Goal: Check status: Check status

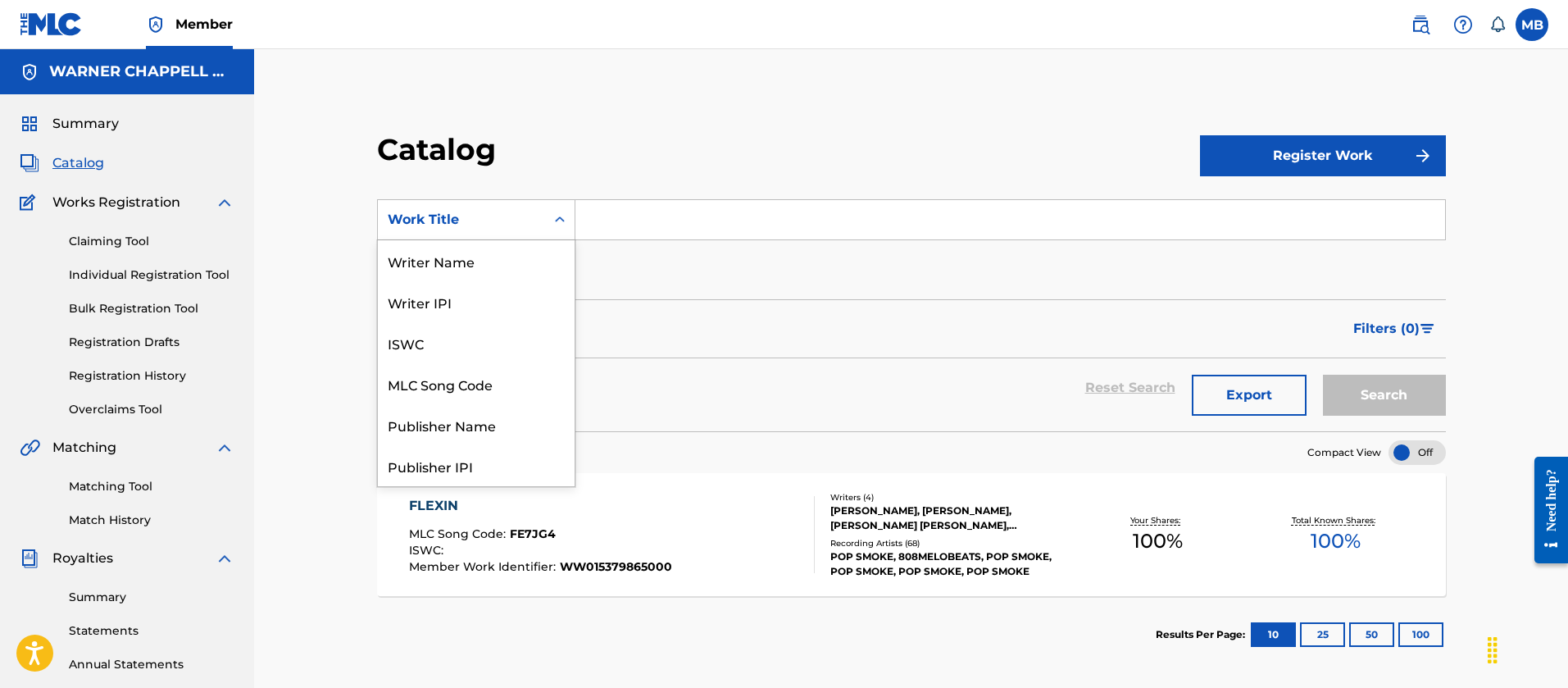
click at [470, 230] on div "Work Title" at bounding box center [461, 219] width 167 height 31
click at [492, 369] on div "MLC Song Code" at bounding box center [476, 383] width 197 height 41
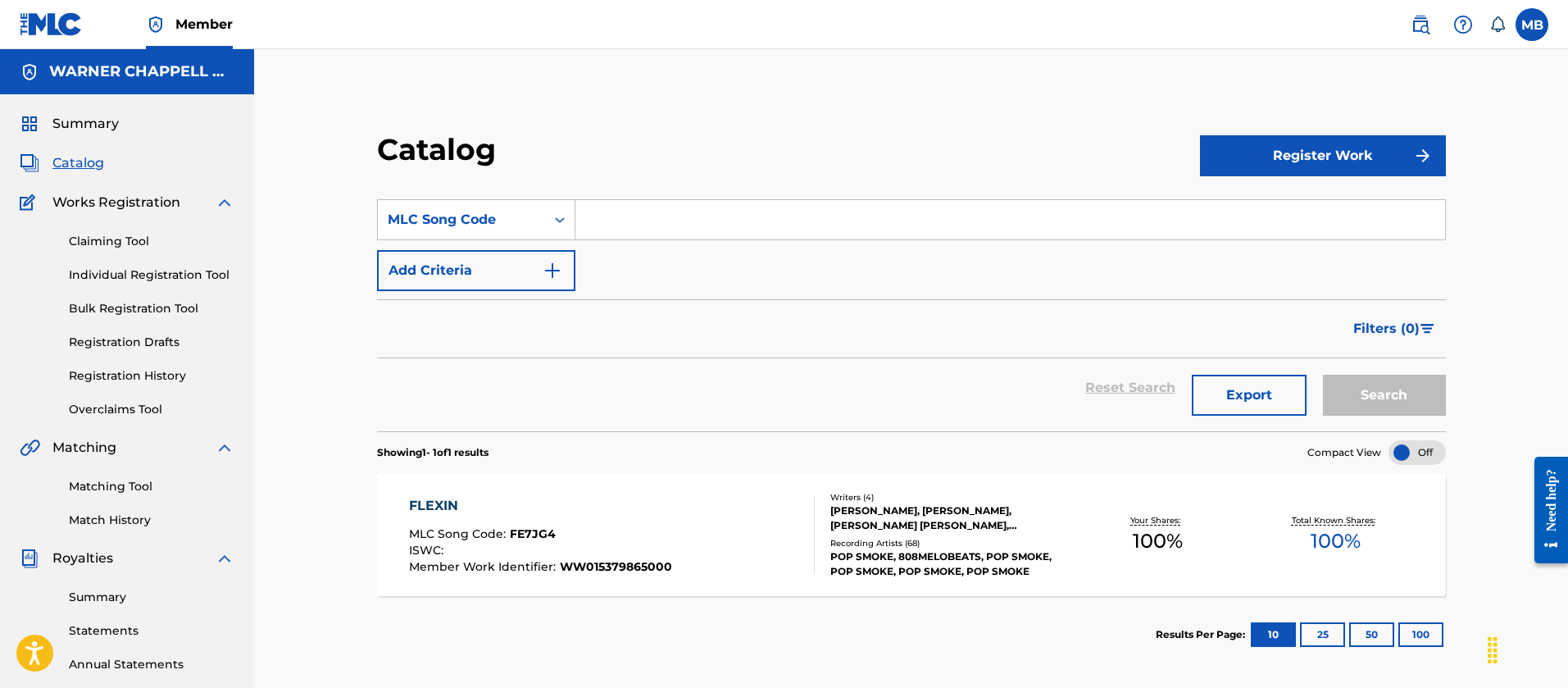
click at [731, 228] on input "Search Form" at bounding box center [1010, 220] width 870 height 40
paste input "LA0Y46"
type input "LA0Y46"
click at [1323, 375] on button "Search" at bounding box center [1384, 394] width 123 height 41
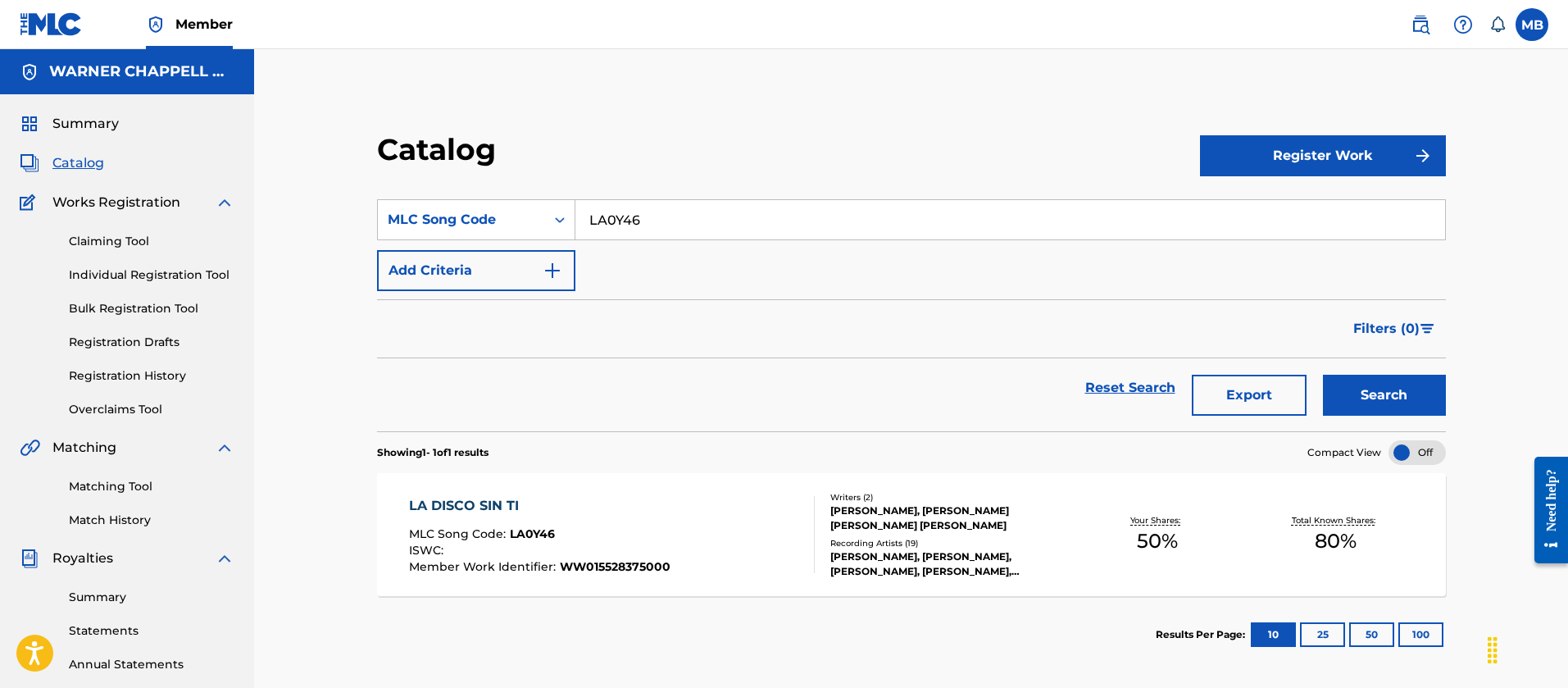
click at [1426, 12] on link at bounding box center [1420, 25] width 33 height 33
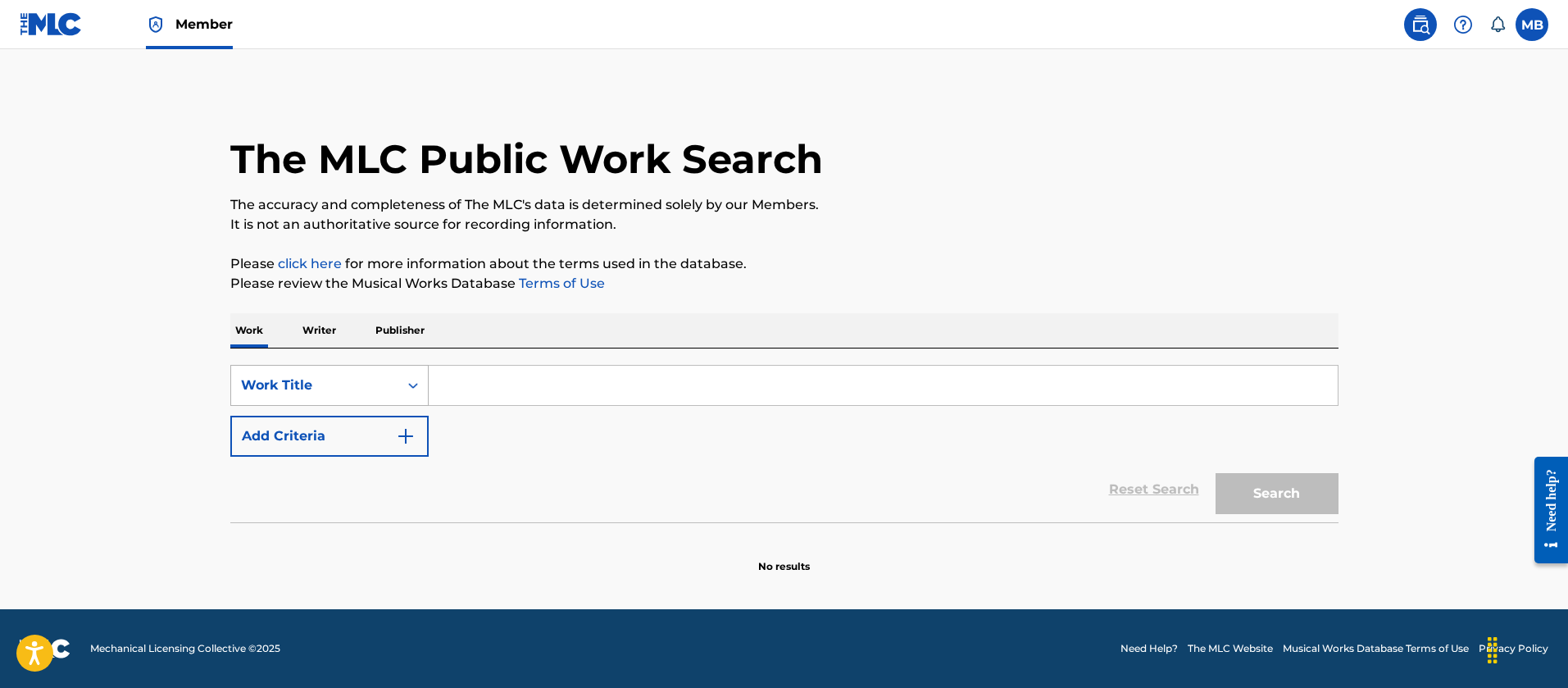
click at [348, 378] on div "Work Title" at bounding box center [314, 385] width 147 height 20
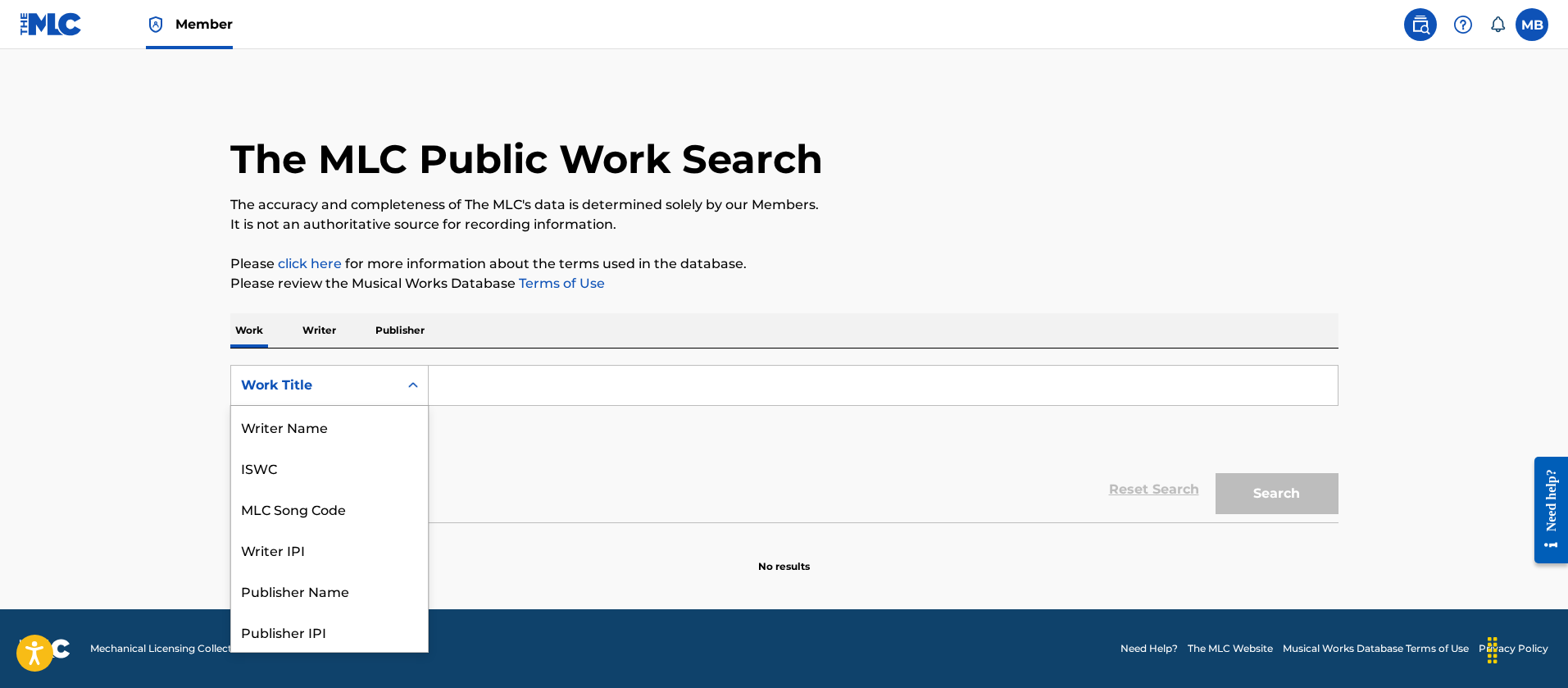
scroll to position [82, 0]
click at [347, 415] on div "MLC Song Code" at bounding box center [329, 426] width 197 height 41
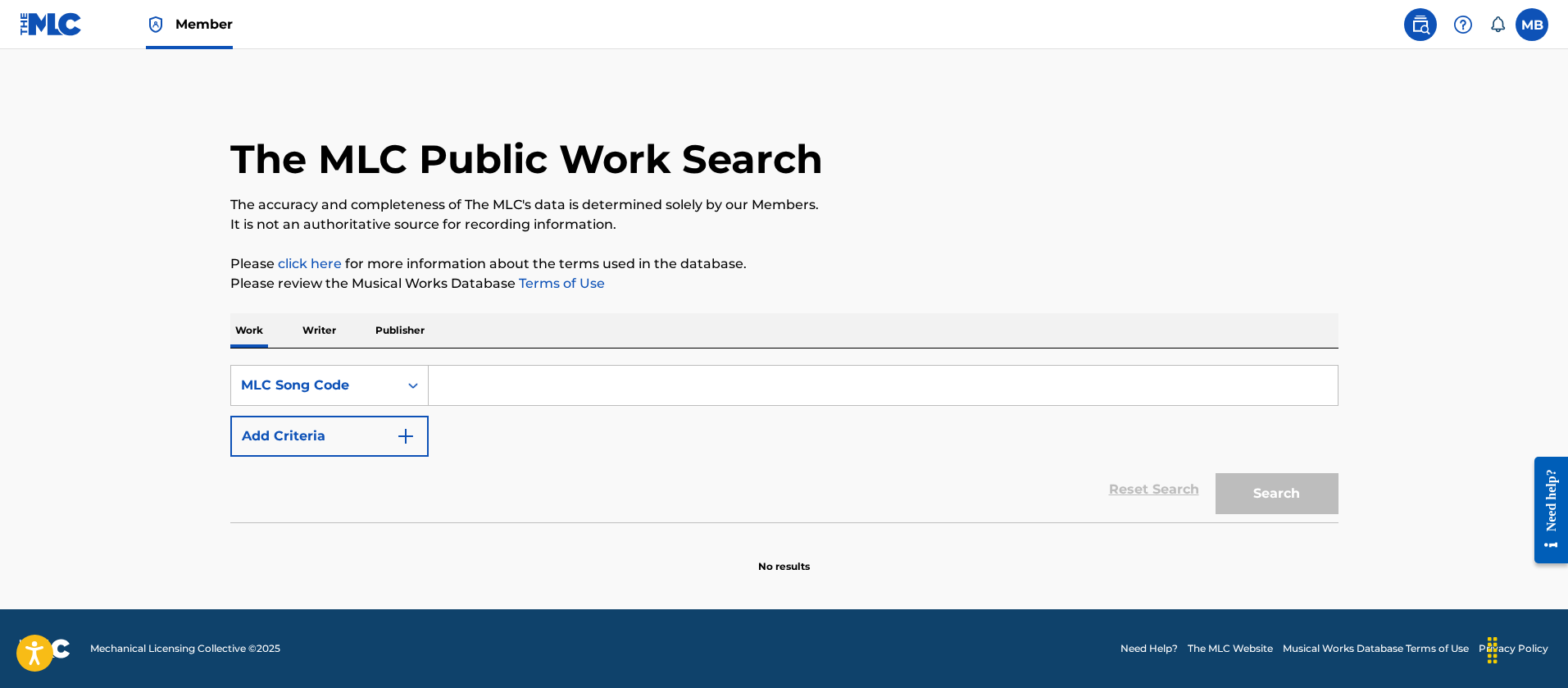
click at [484, 365] on input "Search Form" at bounding box center [883, 385] width 909 height 40
paste input "HV9XC3"
type input "HV9XC3"
click at [1215, 473] on button "Search" at bounding box center [1276, 493] width 123 height 41
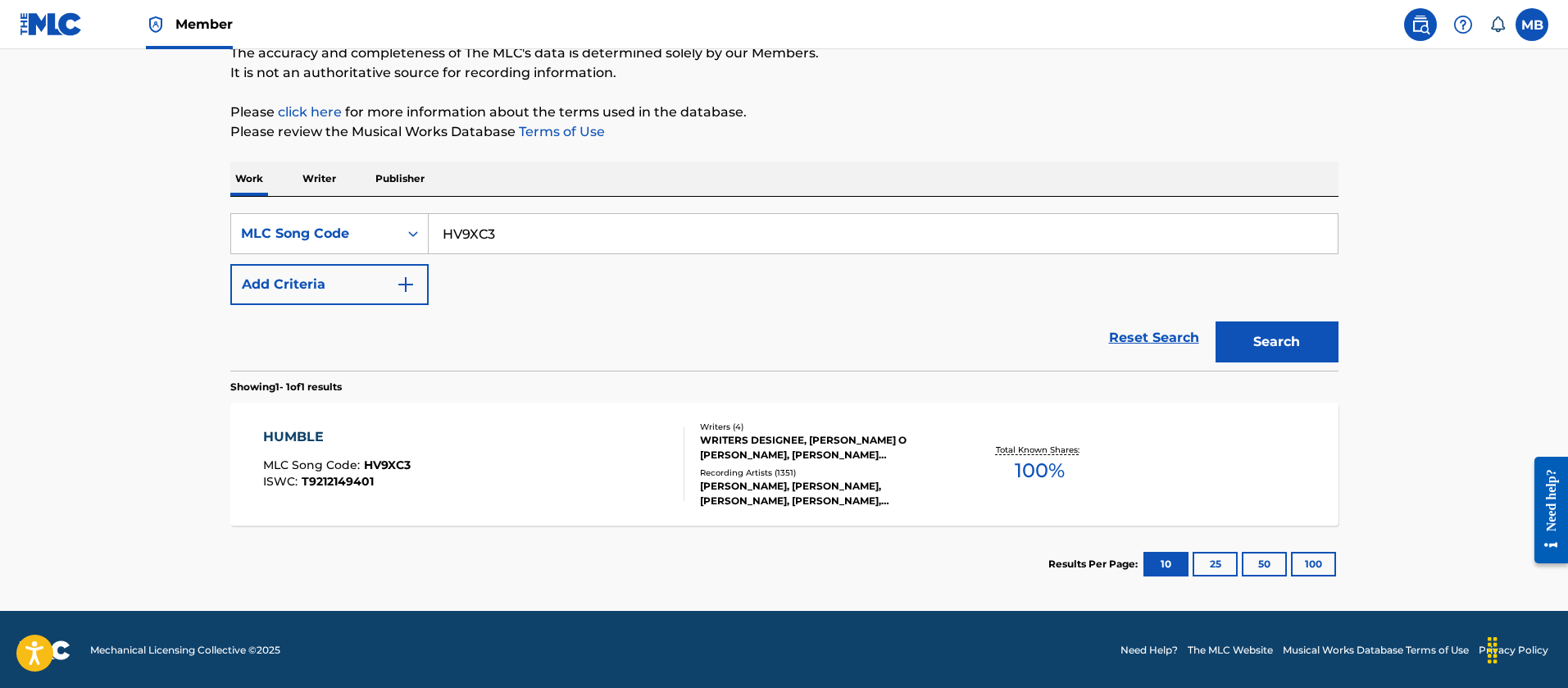
scroll to position [153, 0]
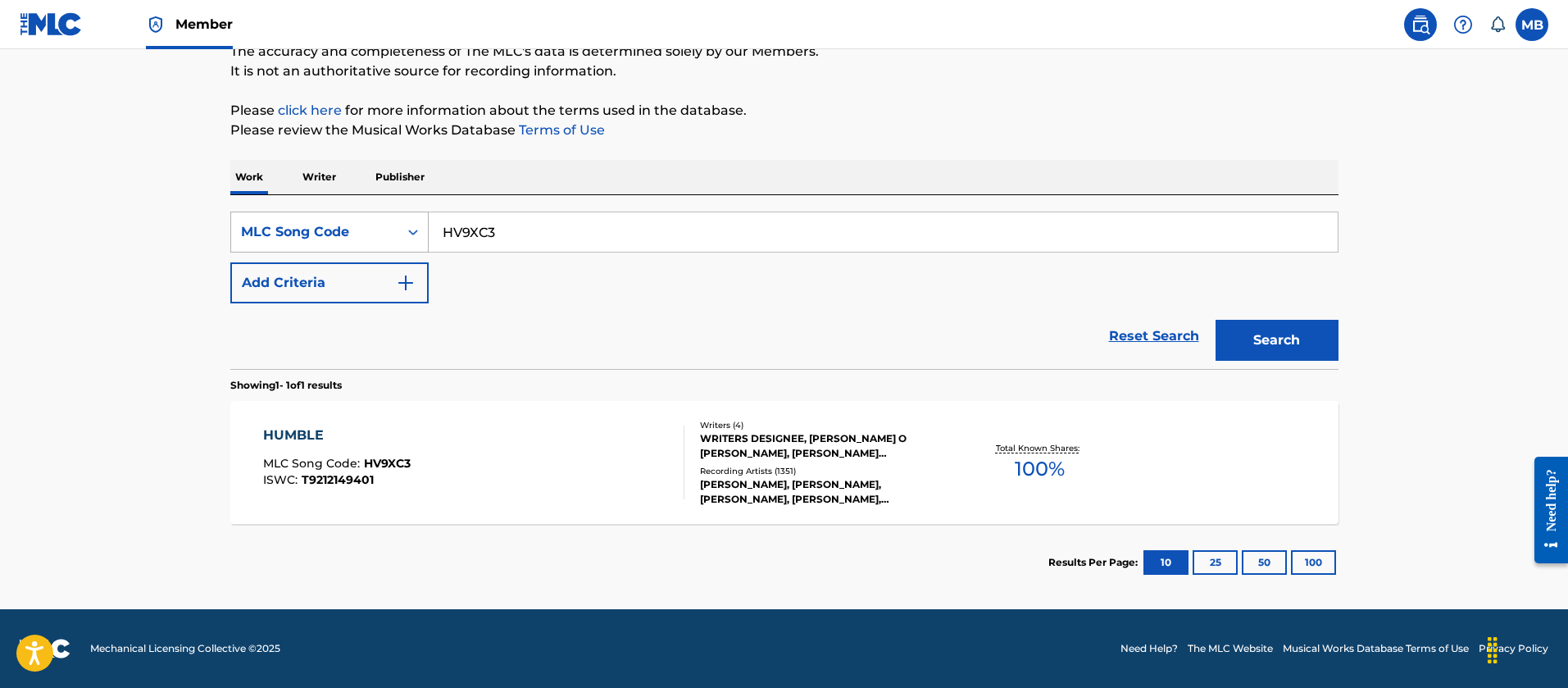
click at [350, 222] on div "MLC Song Code" at bounding box center [314, 231] width 147 height 20
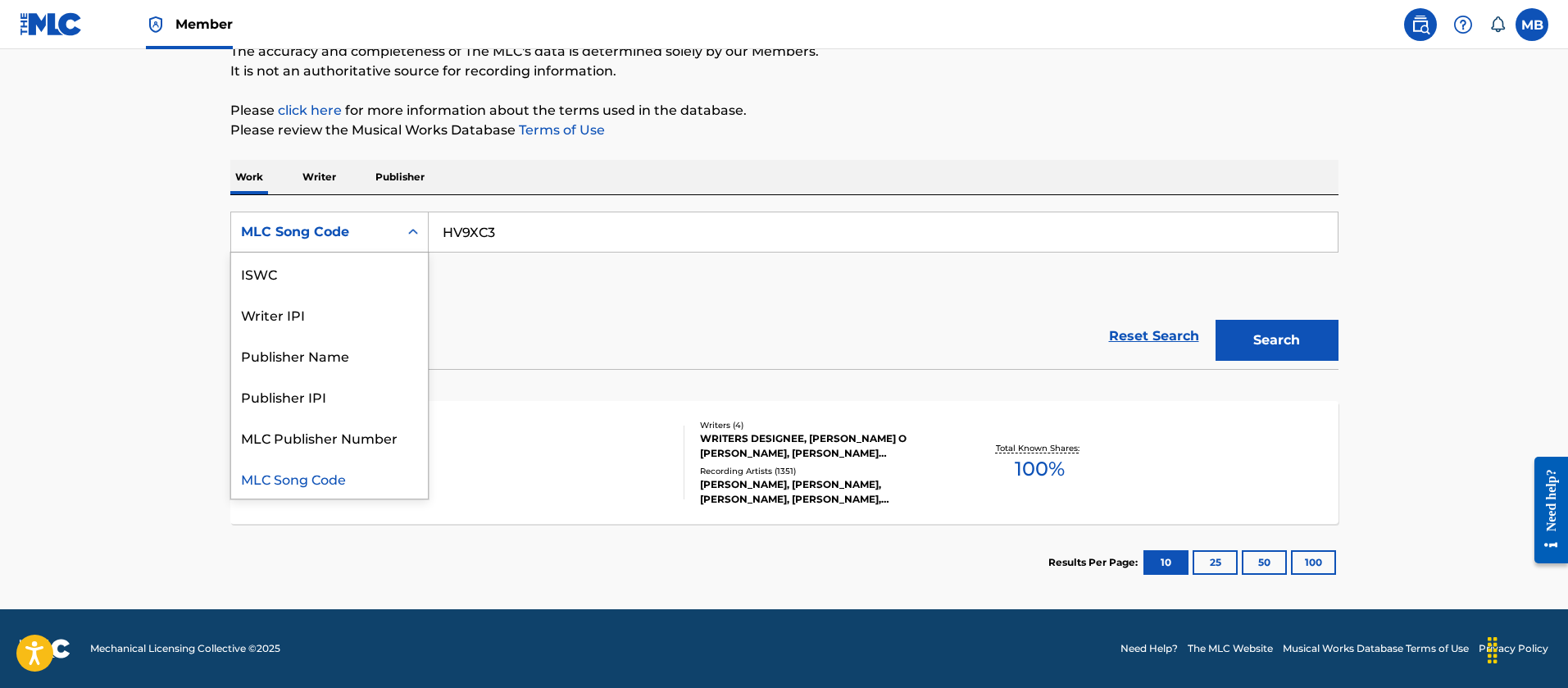
scroll to position [0, 0]
click at [335, 271] on div "Work Title" at bounding box center [329, 273] width 197 height 41
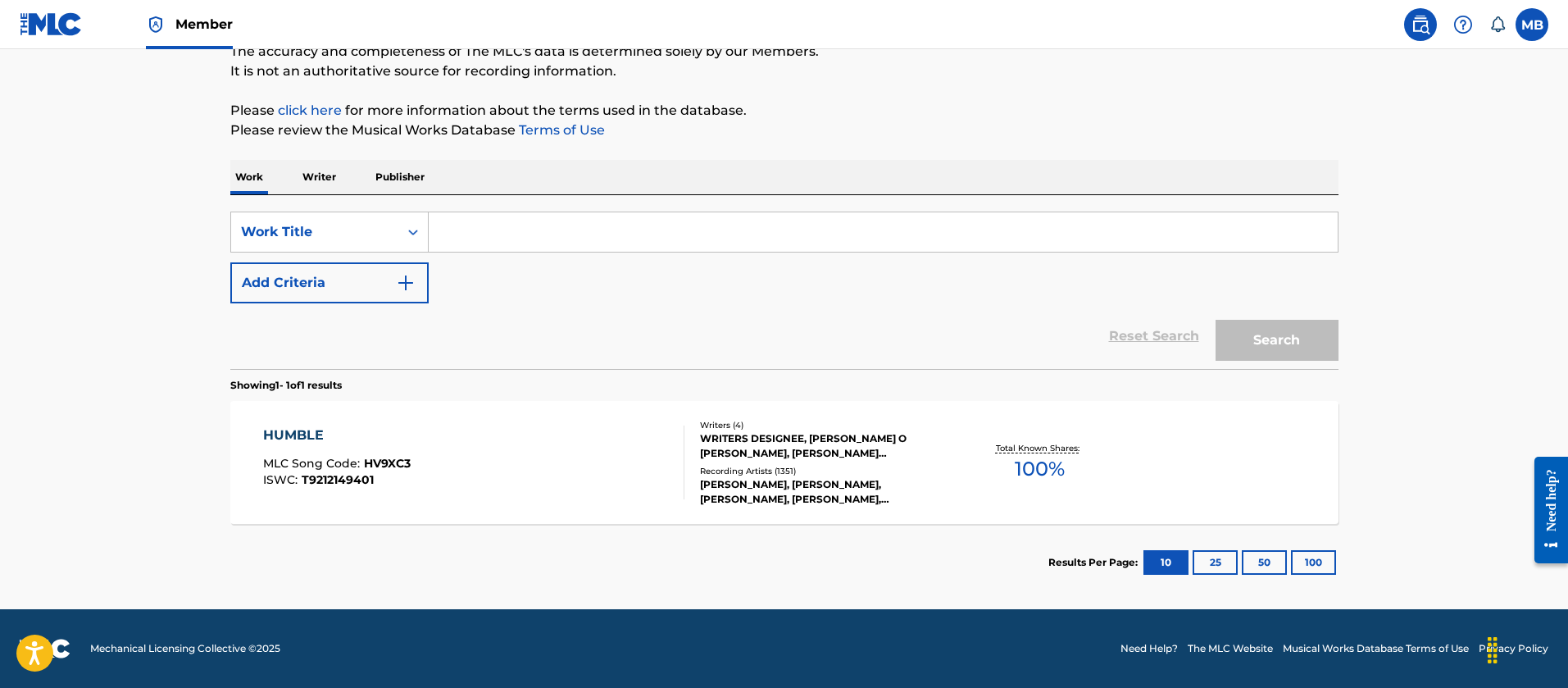
click at [495, 234] on input "Search Form" at bounding box center [883, 232] width 909 height 40
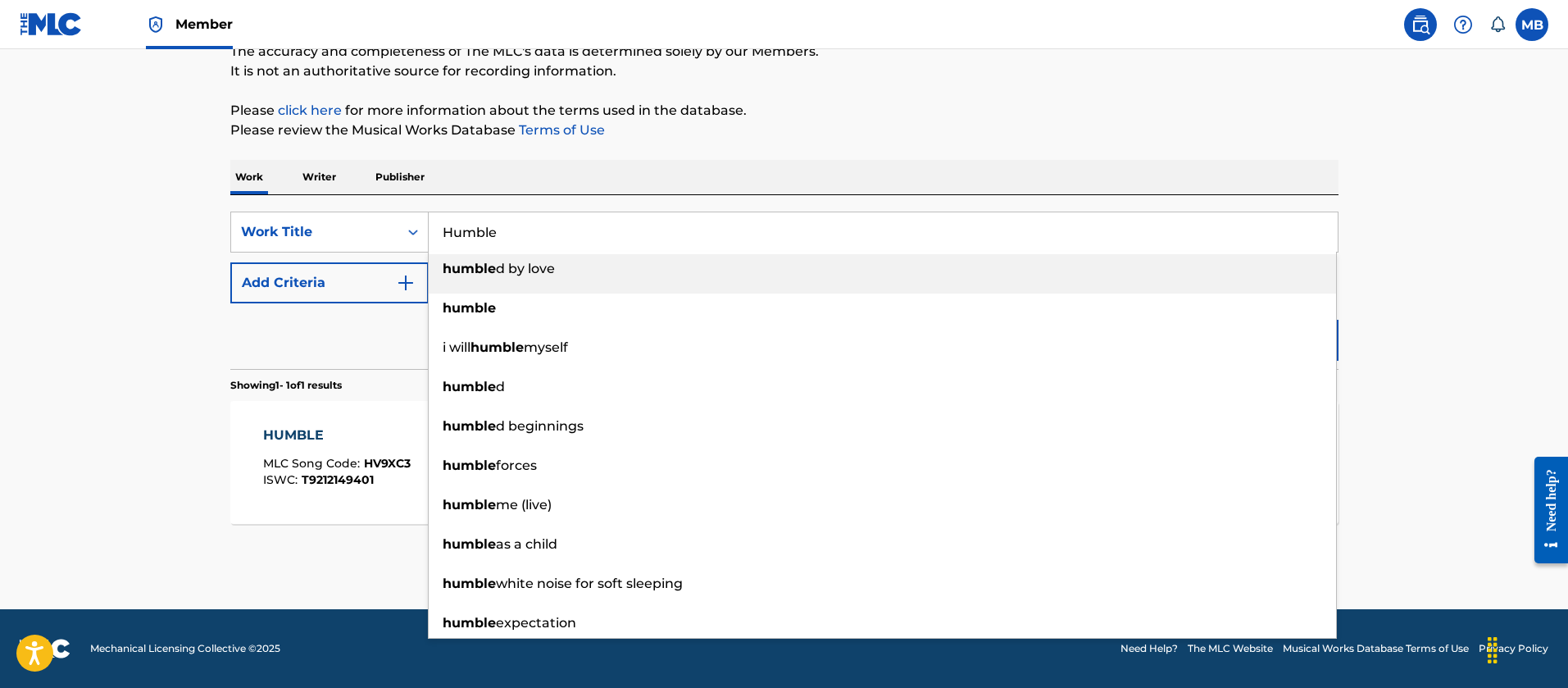
type input "Humble"
click at [309, 286] on button "Add Criteria" at bounding box center [329, 282] width 198 height 41
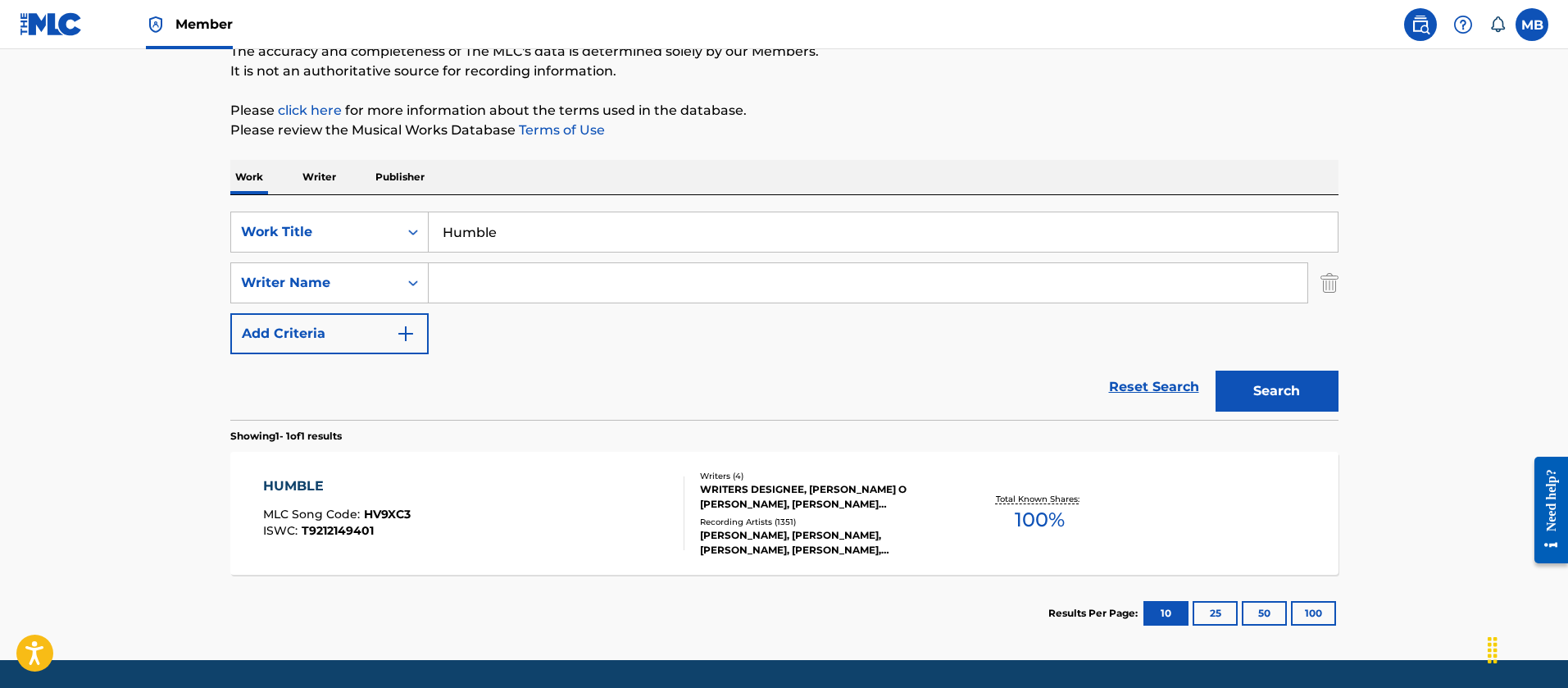
click at [614, 299] on input "Search Form" at bounding box center [867, 283] width 878 height 40
type input "[PERSON_NAME]"
click at [1215, 371] on button "Search" at bounding box center [1276, 391] width 123 height 41
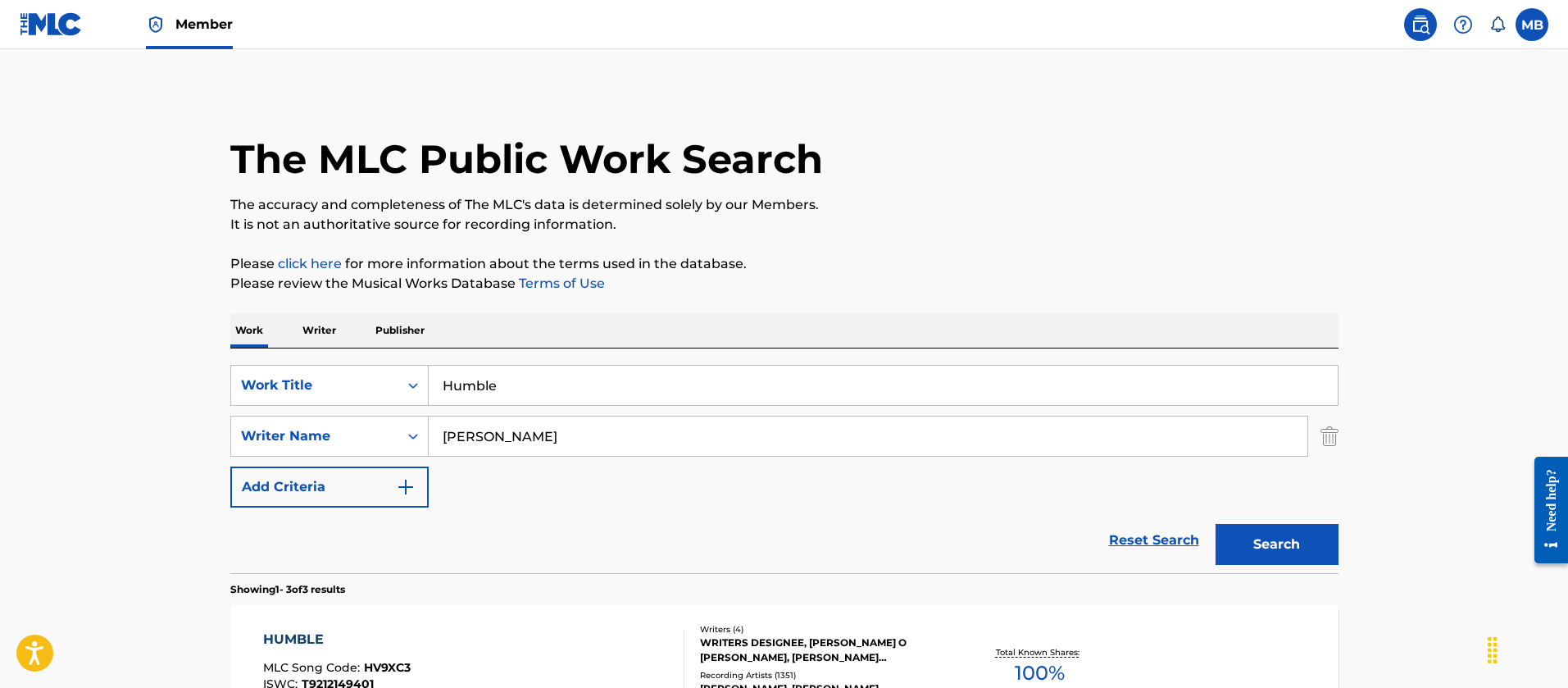
click at [183, 35] on link "Member" at bounding box center [190, 24] width 87 height 48
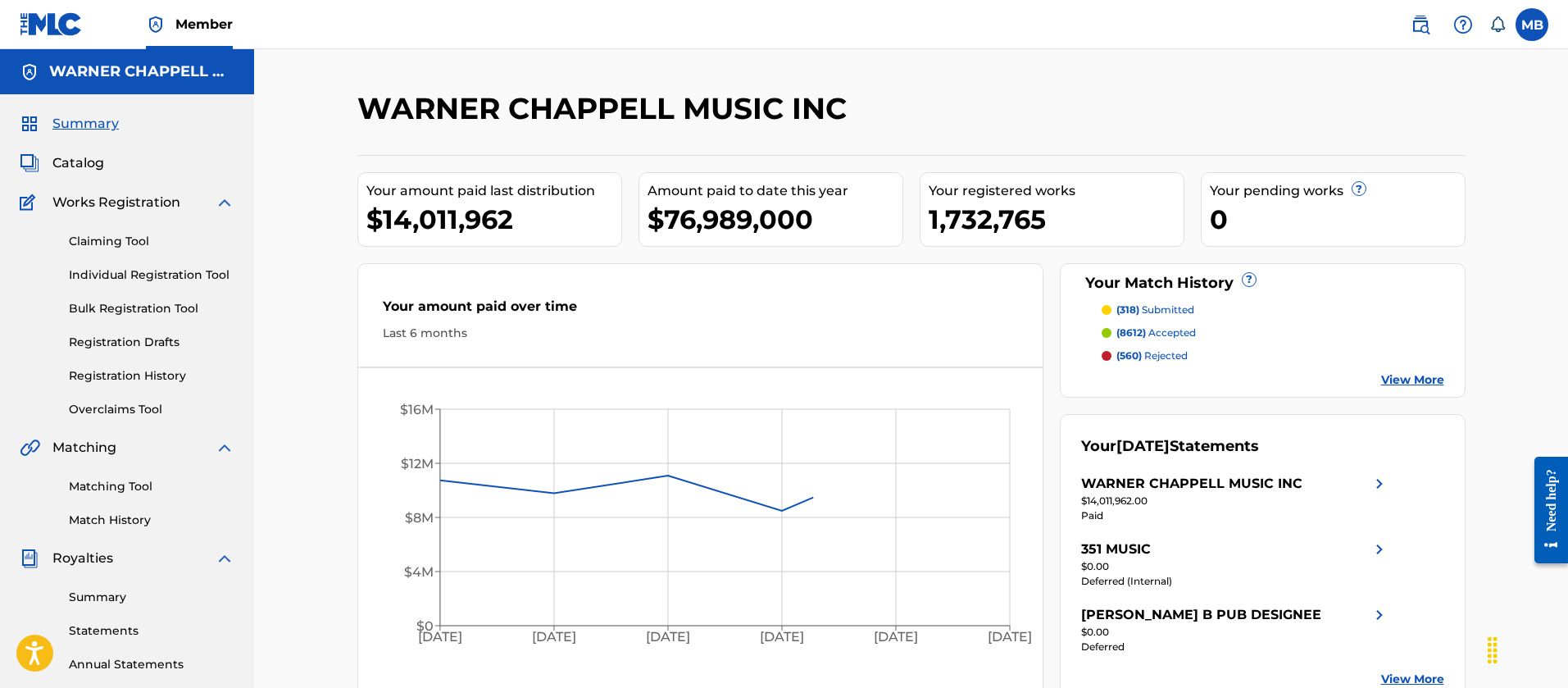
click at [121, 492] on link "Matching Tool" at bounding box center [152, 487] width 166 height 17
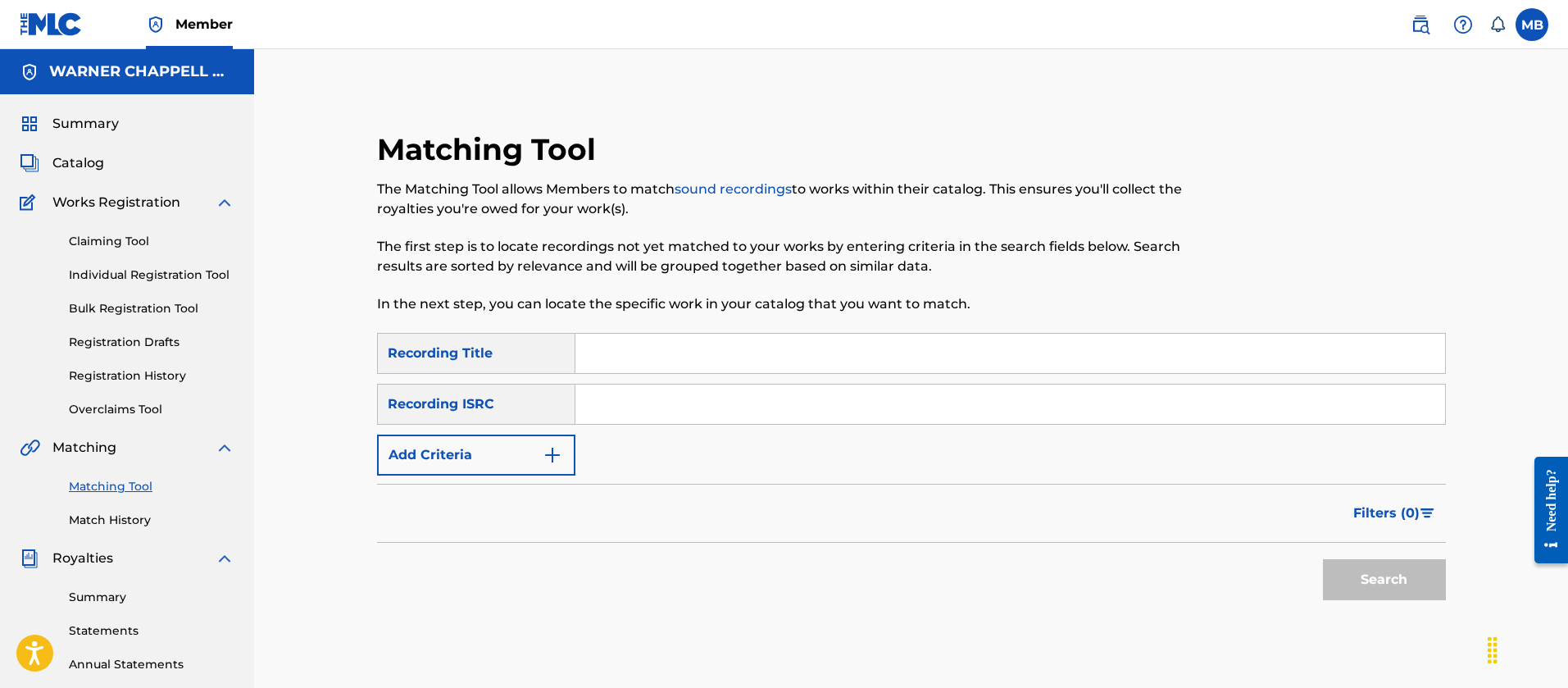
click at [775, 397] on input "Search Form" at bounding box center [1010, 404] width 870 height 40
paste input "USUM71703085"
type input "USUM71703085"
click at [1323, 560] on button "Search" at bounding box center [1384, 579] width 123 height 41
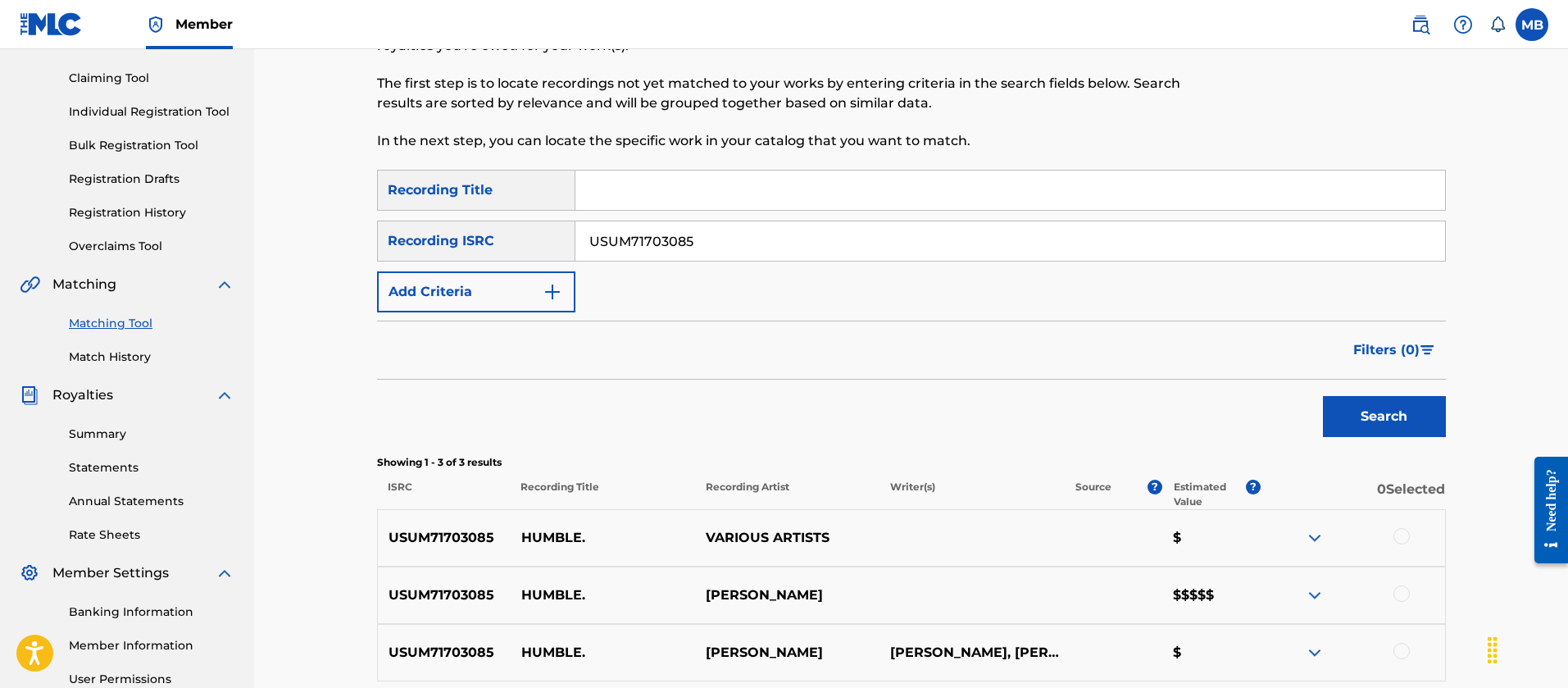
scroll to position [328, 0]
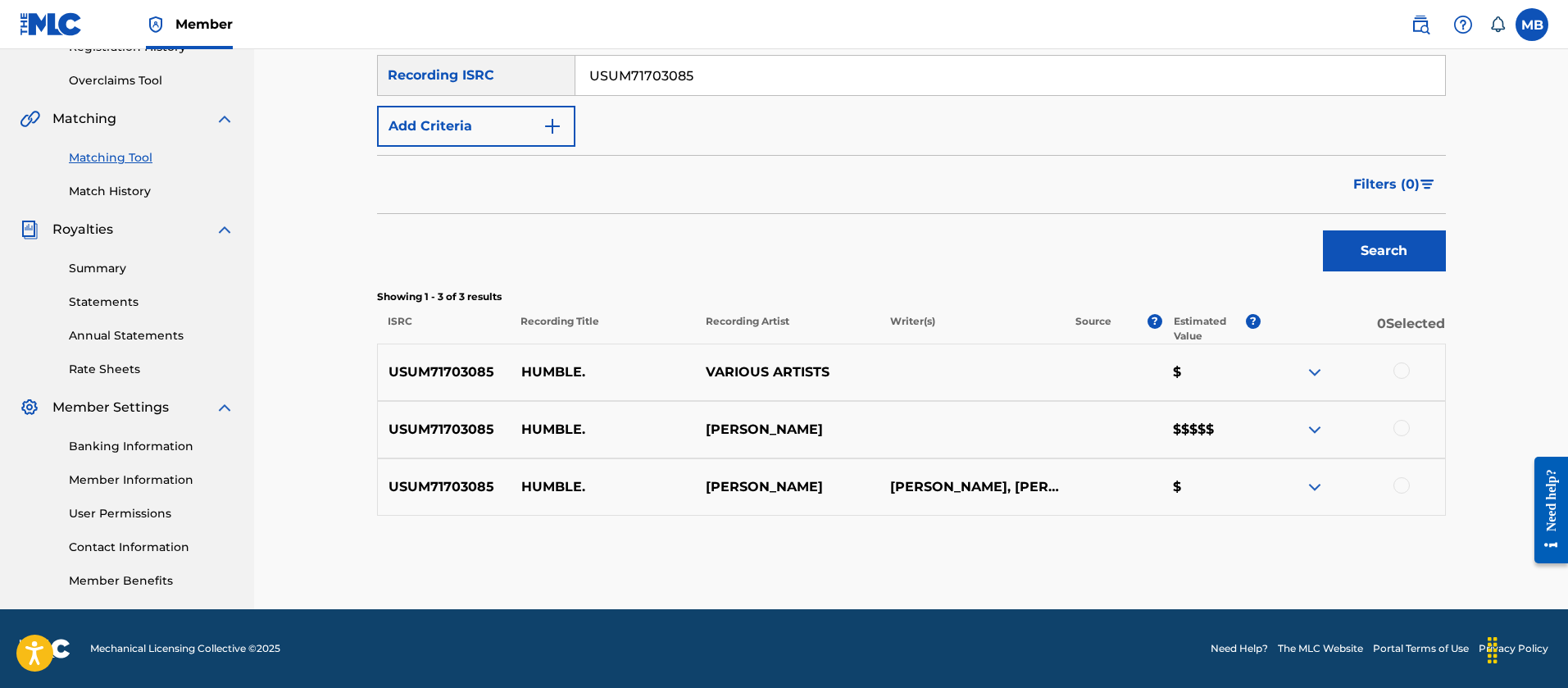
click at [1327, 429] on div at bounding box center [1351, 429] width 184 height 20
click at [1323, 429] on img at bounding box center [1314, 429] width 20 height 20
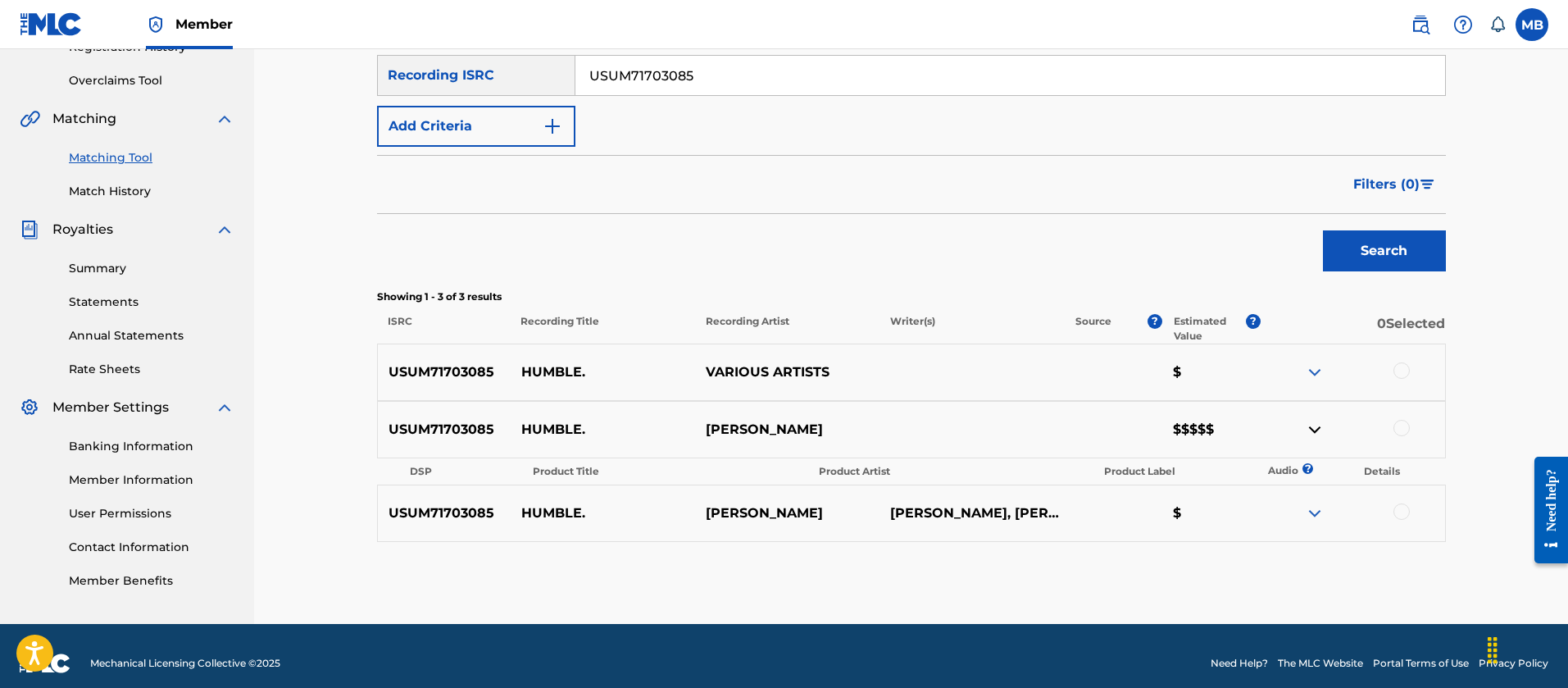
click at [141, 191] on link "Match History" at bounding box center [152, 192] width 166 height 17
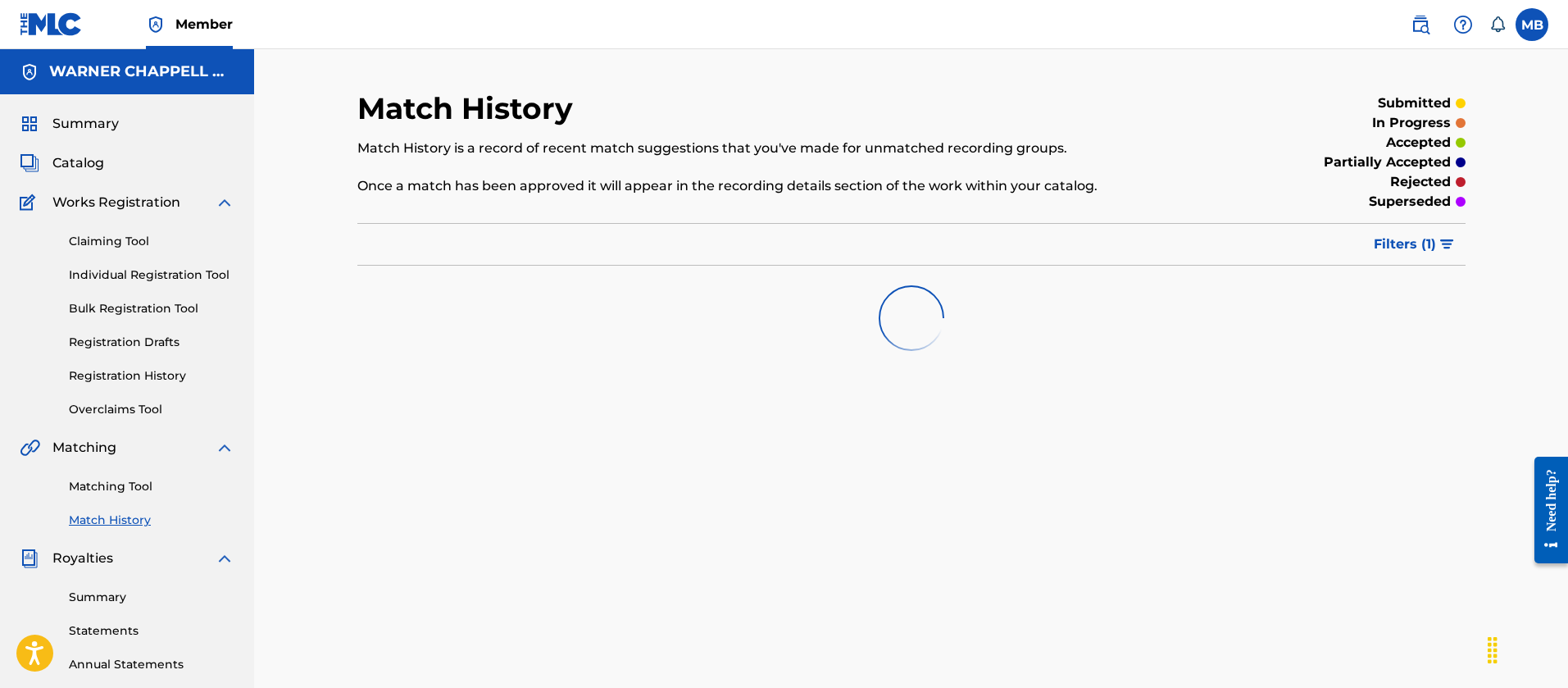
click at [1434, 241] on span "Filters ( 1 )" at bounding box center [1405, 243] width 62 height 20
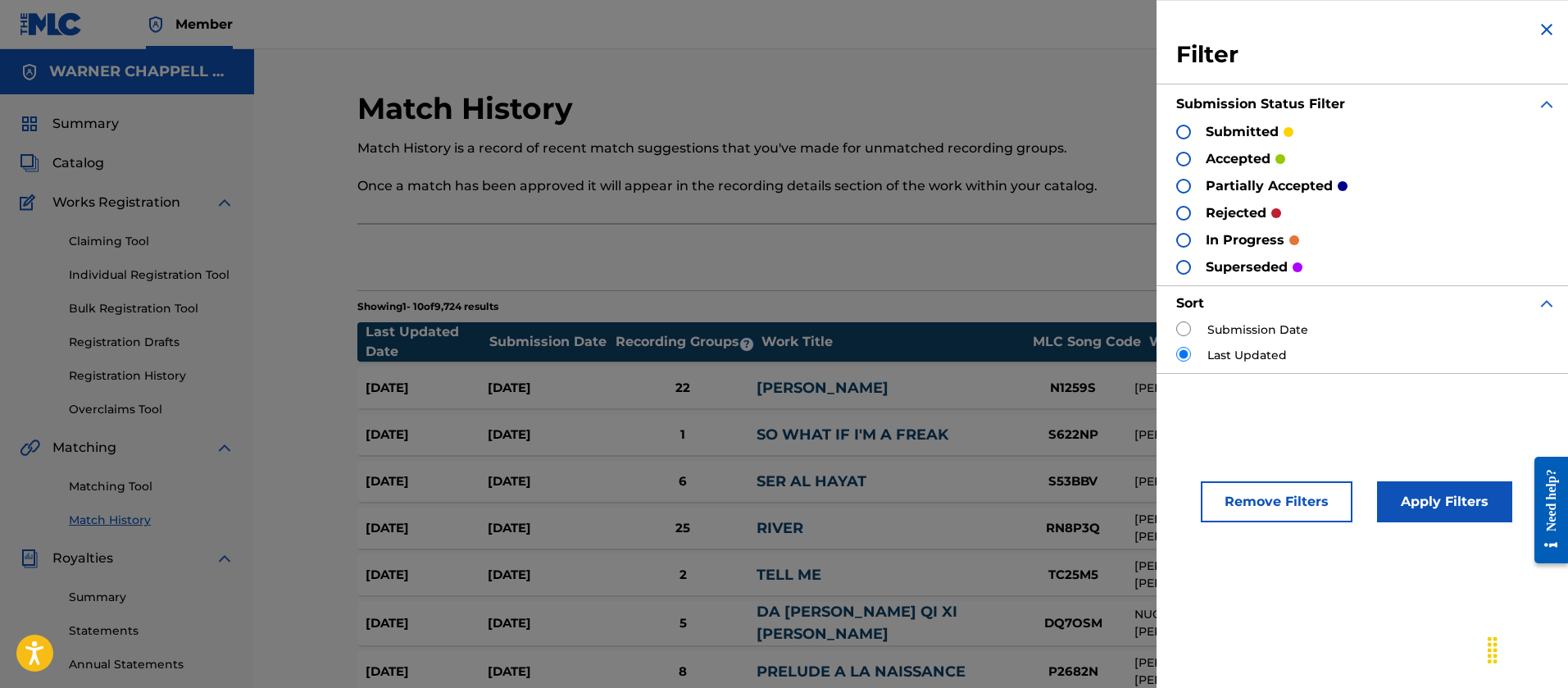
click at [1186, 325] on input "radio" at bounding box center [1184, 329] width 15 height 15
radio input "true"
click at [1179, 357] on input "radio" at bounding box center [1184, 355] width 15 height 15
radio input "true"
click at [1179, 210] on div at bounding box center [1184, 213] width 15 height 15
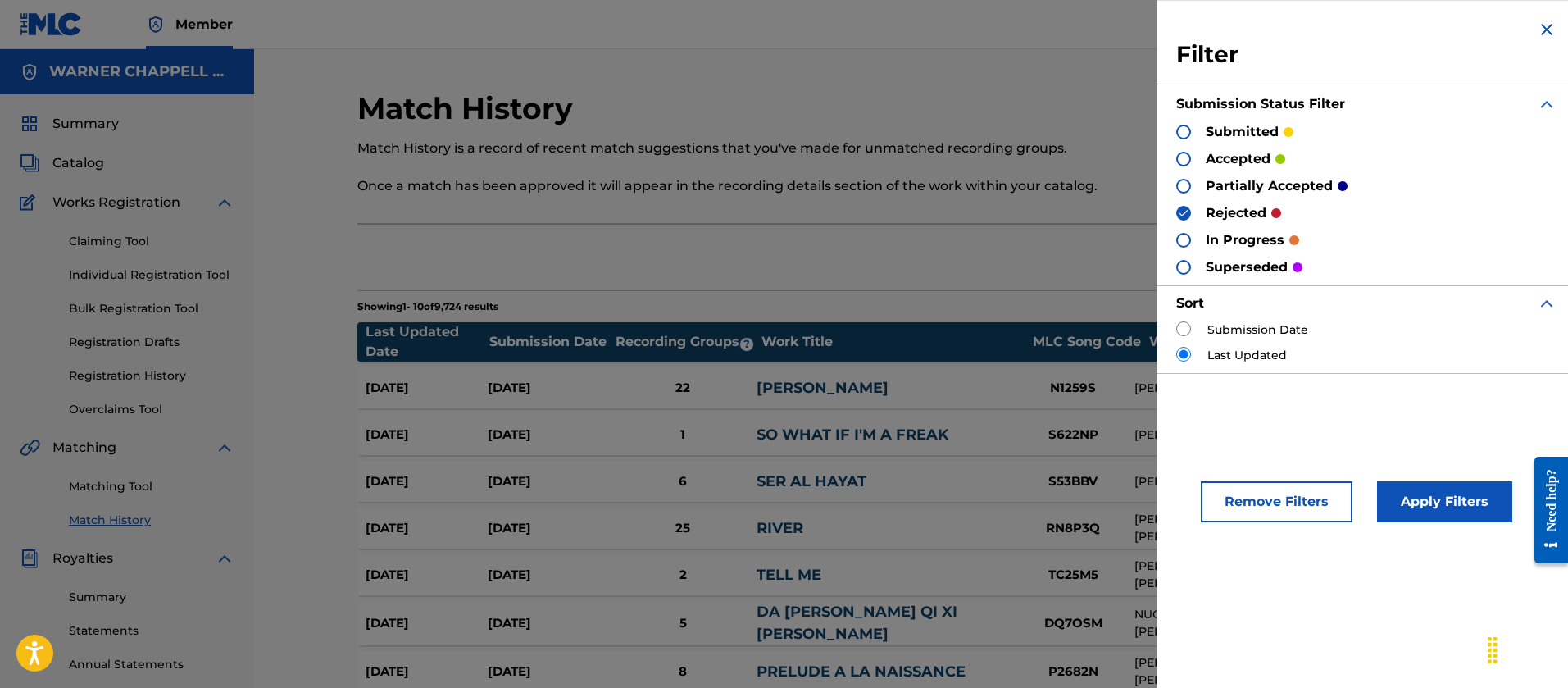
click at [1425, 499] on button "Apply Filters" at bounding box center [1444, 501] width 135 height 41
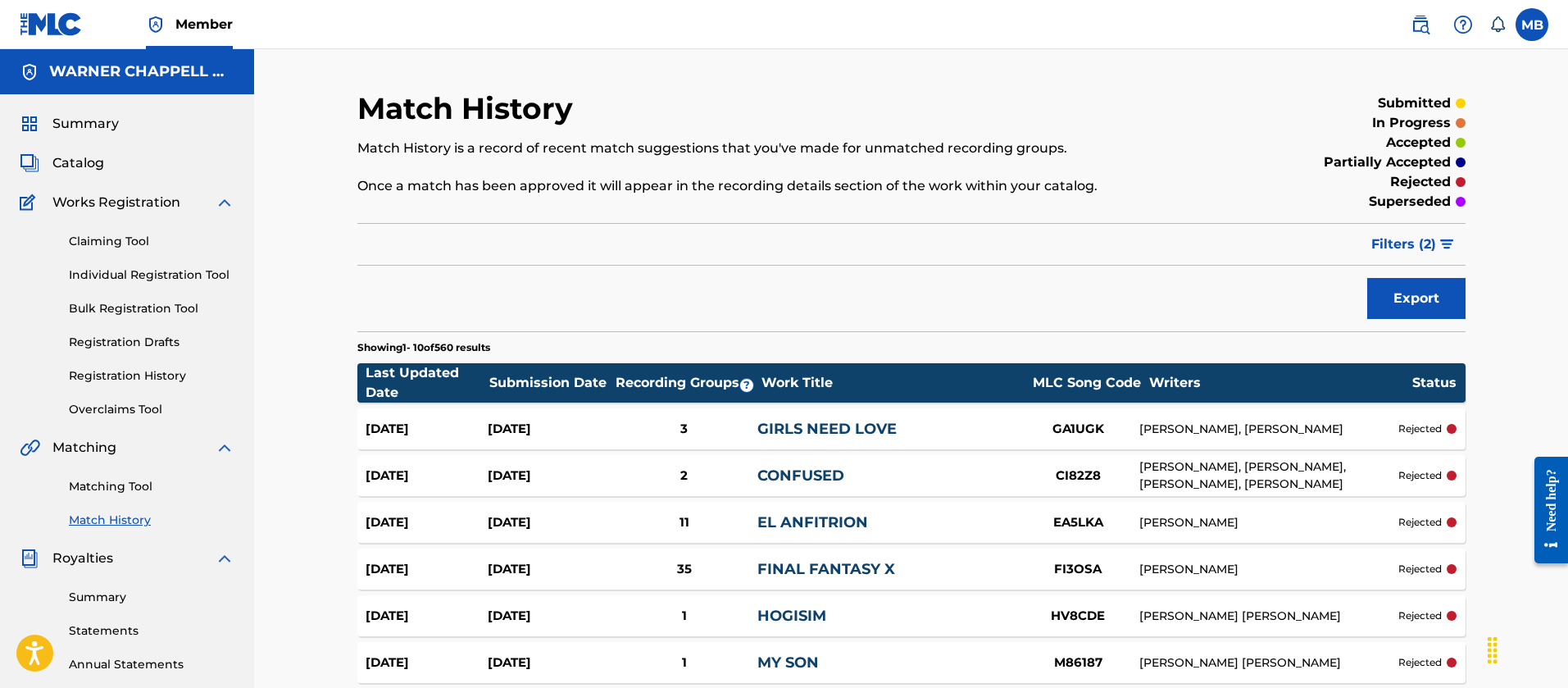
click at [1428, 29] on img at bounding box center [1420, 25] width 20 height 20
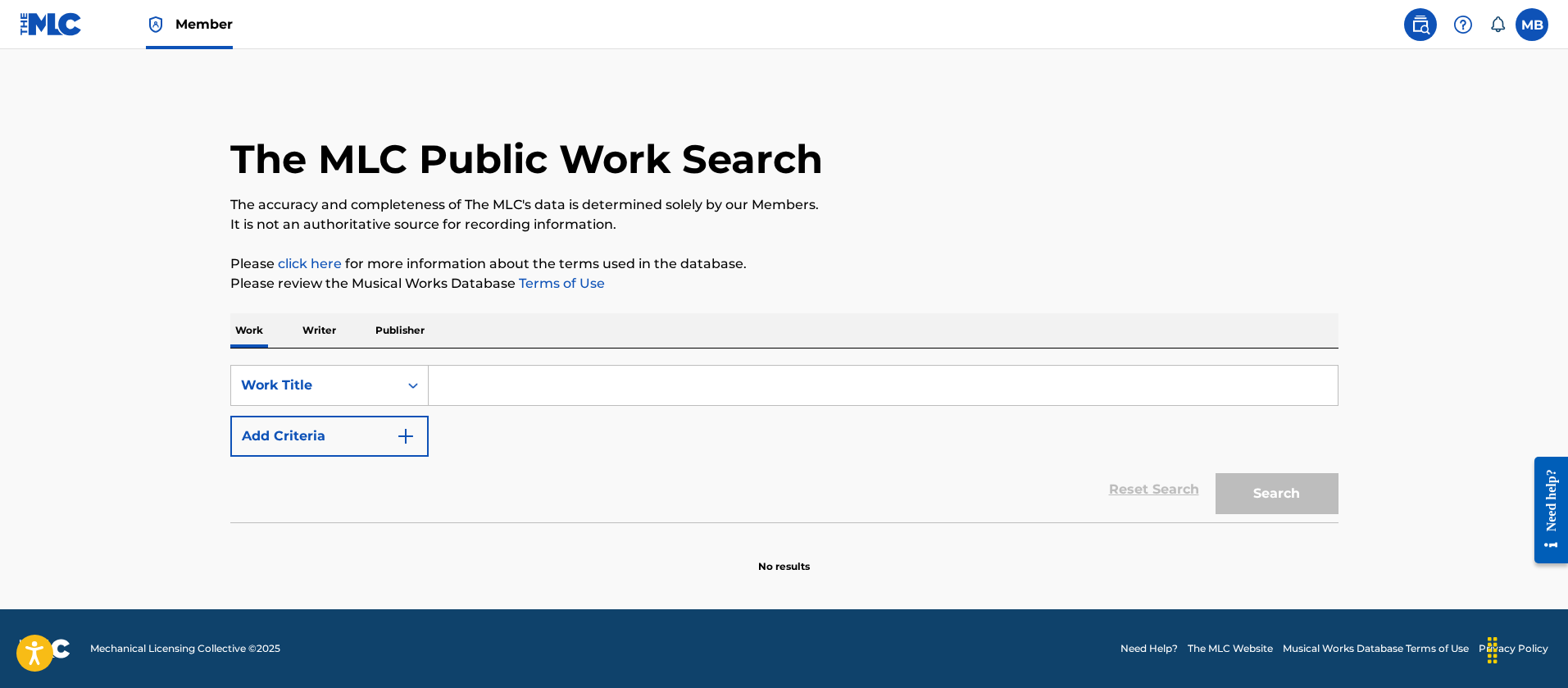
click at [212, 8] on link "Member" at bounding box center [190, 24] width 87 height 48
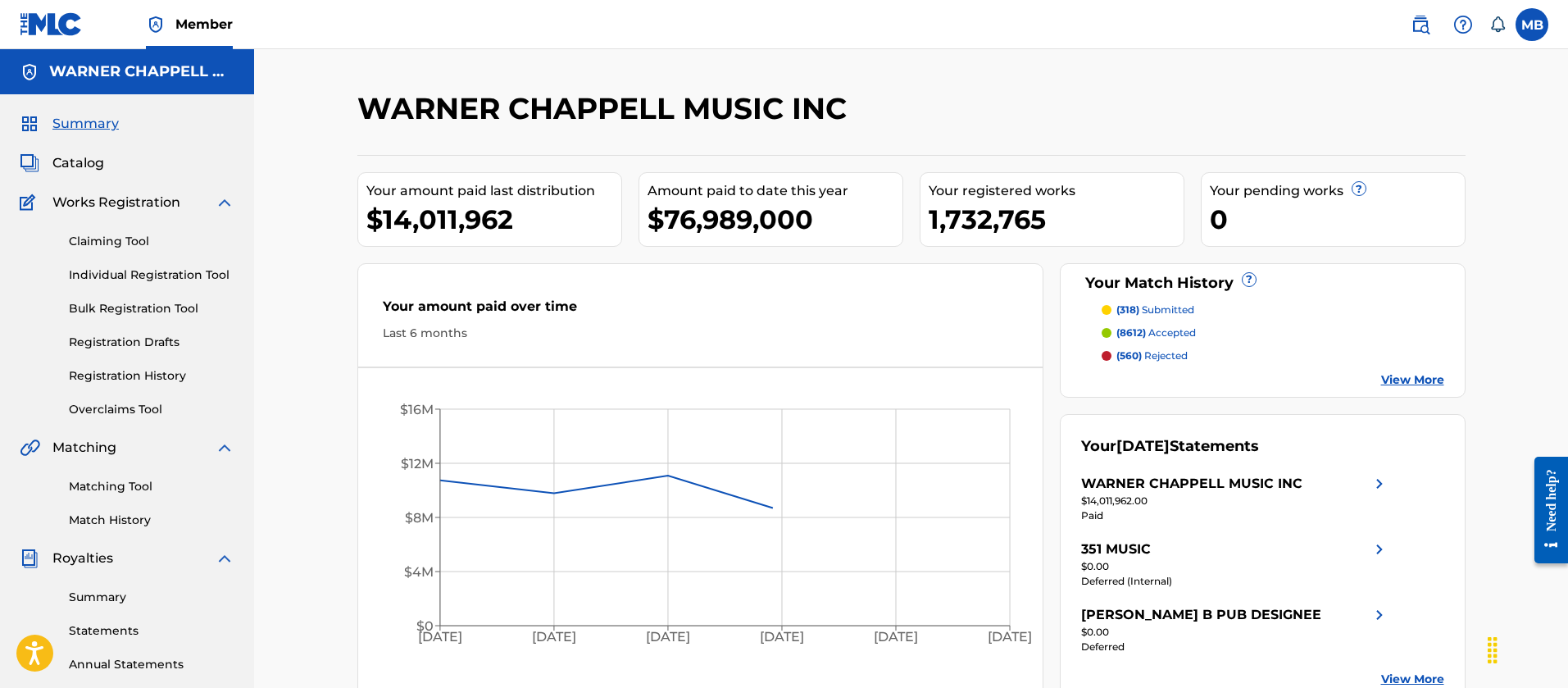
click at [78, 157] on span "Catalog" at bounding box center [78, 162] width 52 height 20
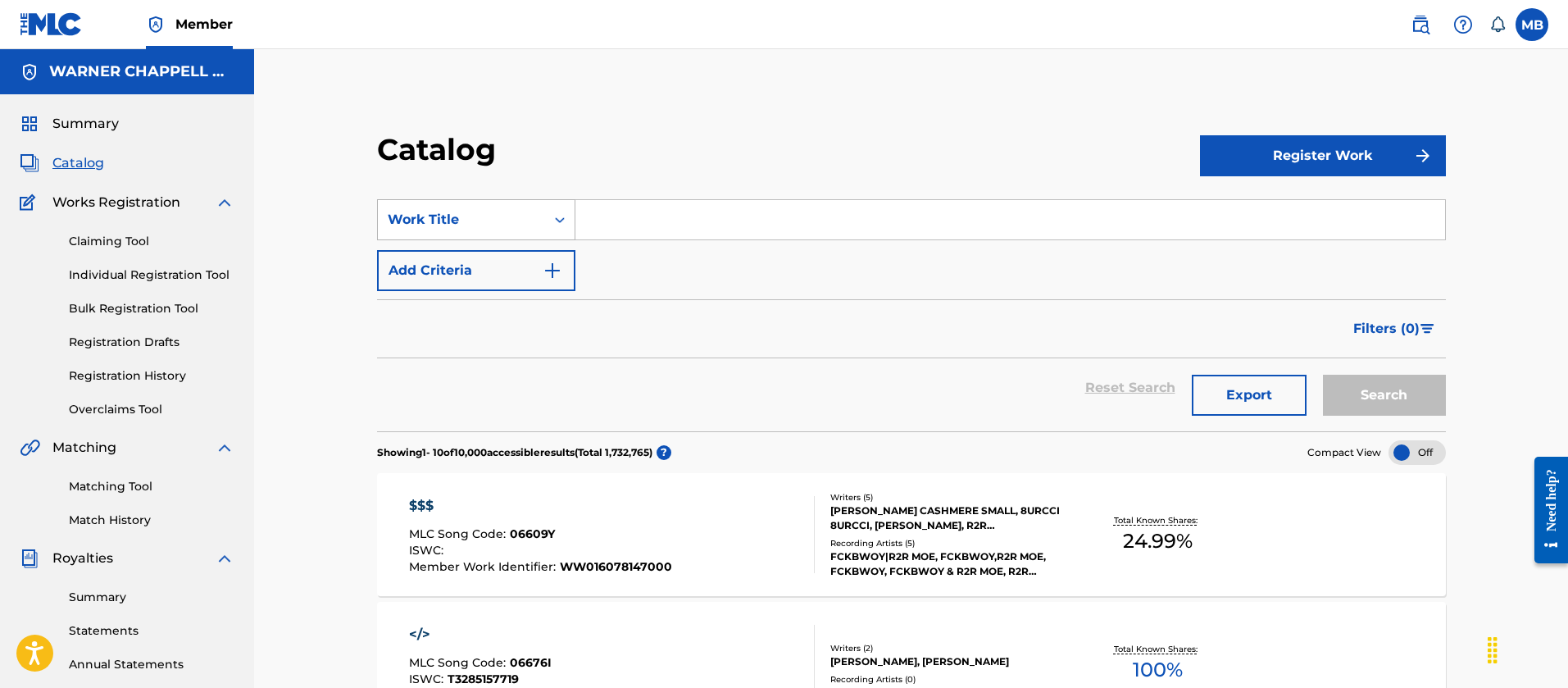
click at [472, 207] on div "Work Title" at bounding box center [461, 219] width 167 height 31
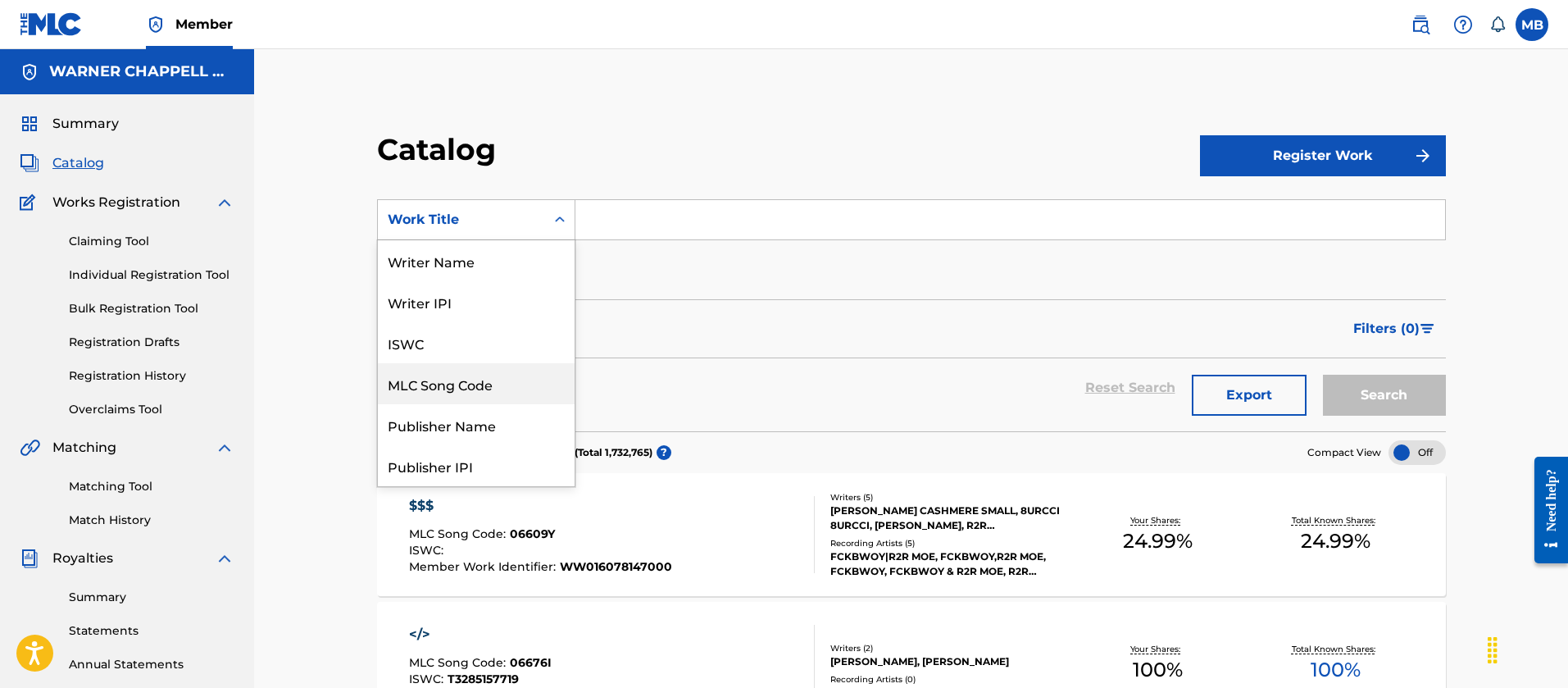
click at [457, 393] on div "MLC Song Code" at bounding box center [476, 383] width 197 height 41
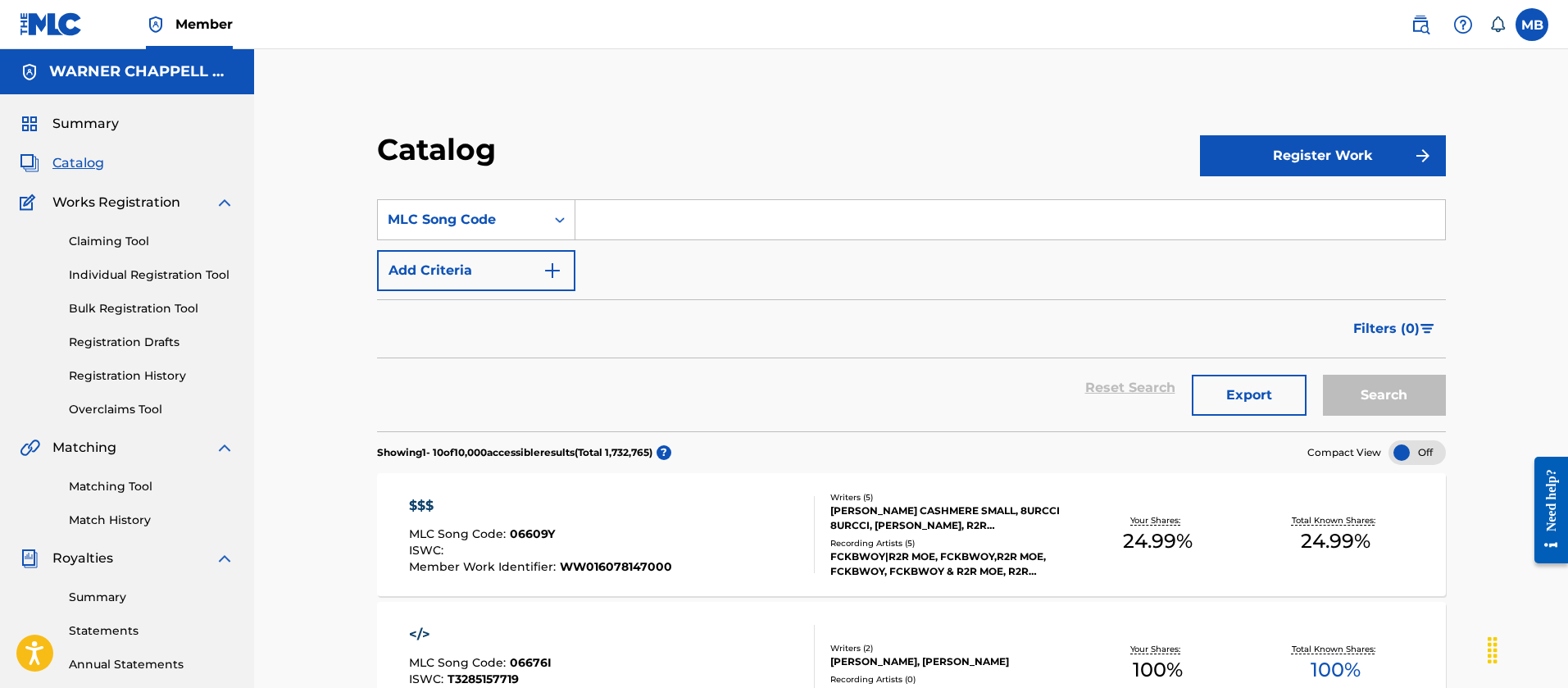
click at [706, 217] on input "Search Form" at bounding box center [1010, 220] width 870 height 40
paste input "NC82LI"
type input "NC82LI"
click at [1323, 375] on button "Search" at bounding box center [1384, 394] width 123 height 41
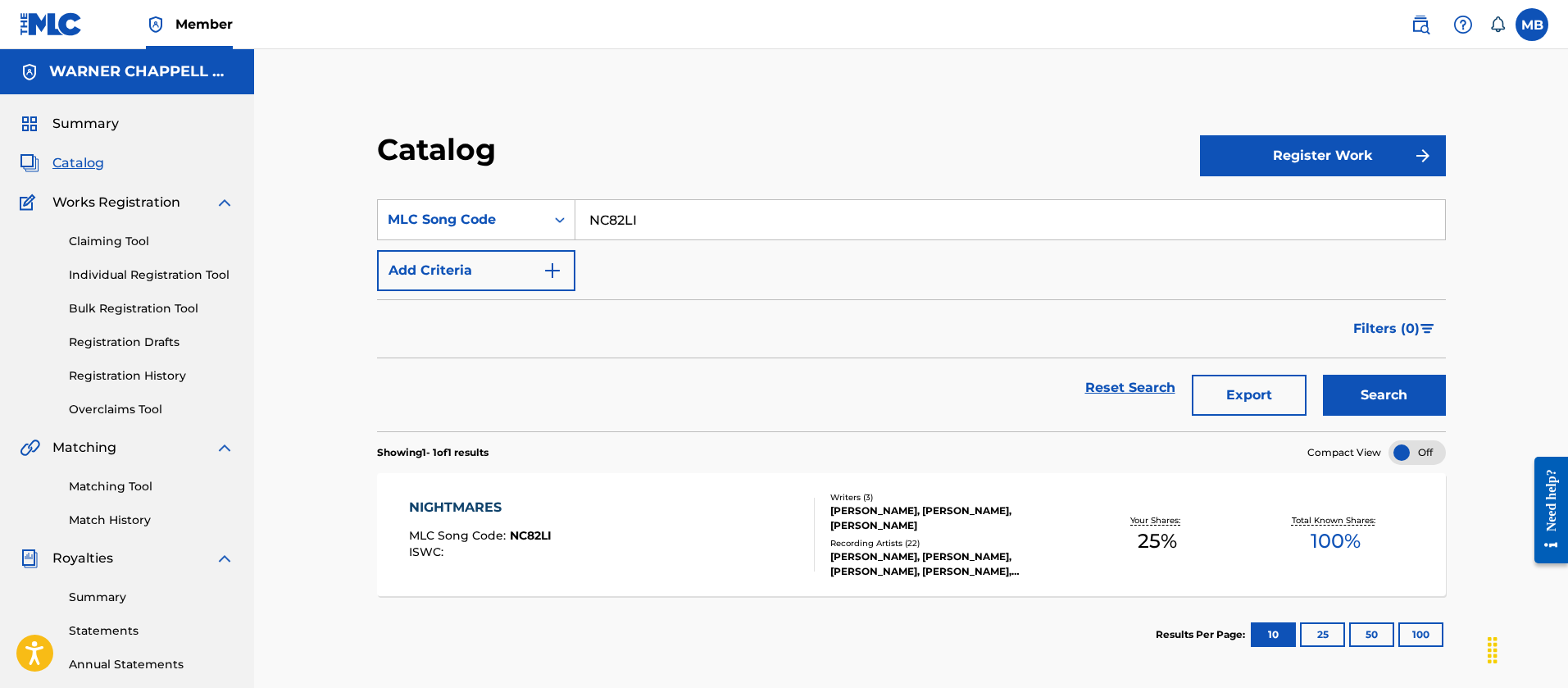
click at [686, 503] on div "NIGHTMARES MLC Song Code : NC82LI ISWC :" at bounding box center [612, 534] width 407 height 74
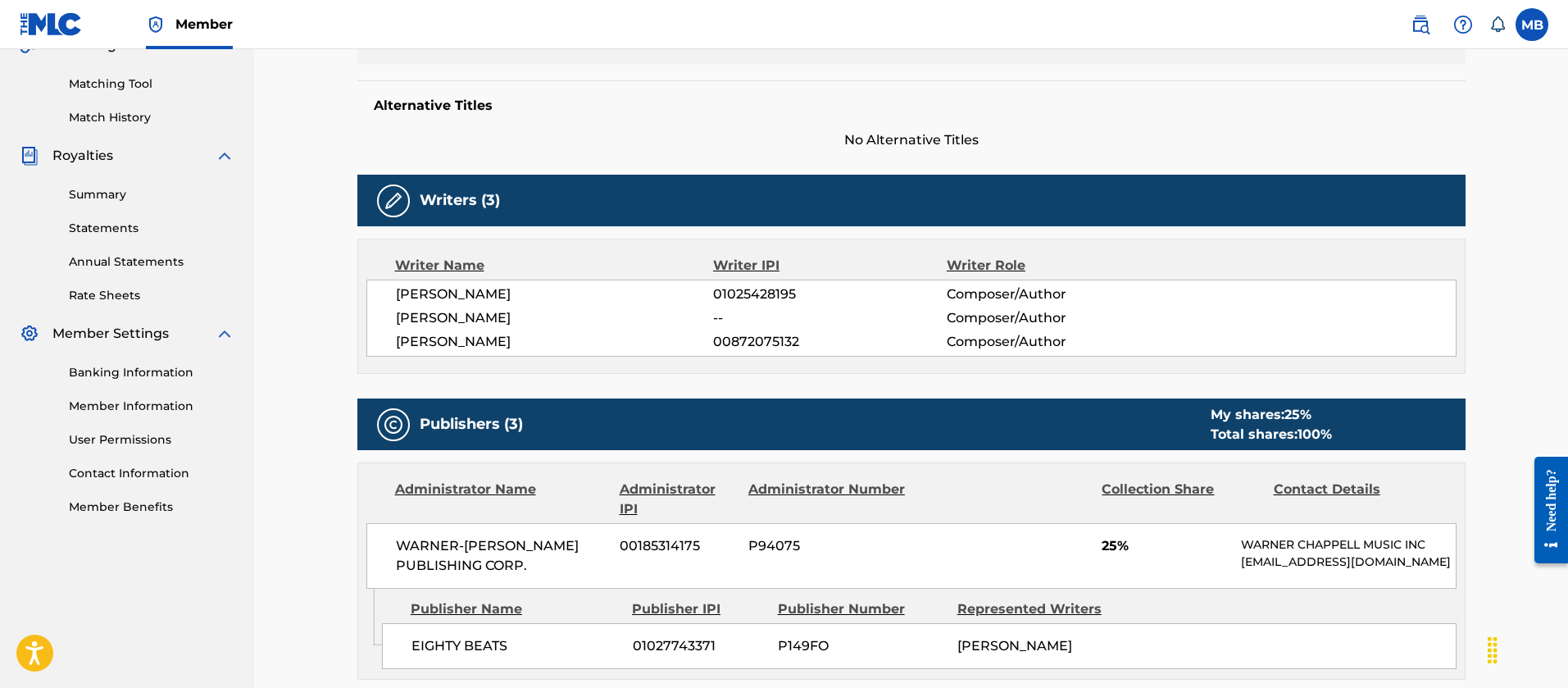
scroll to position [246, 0]
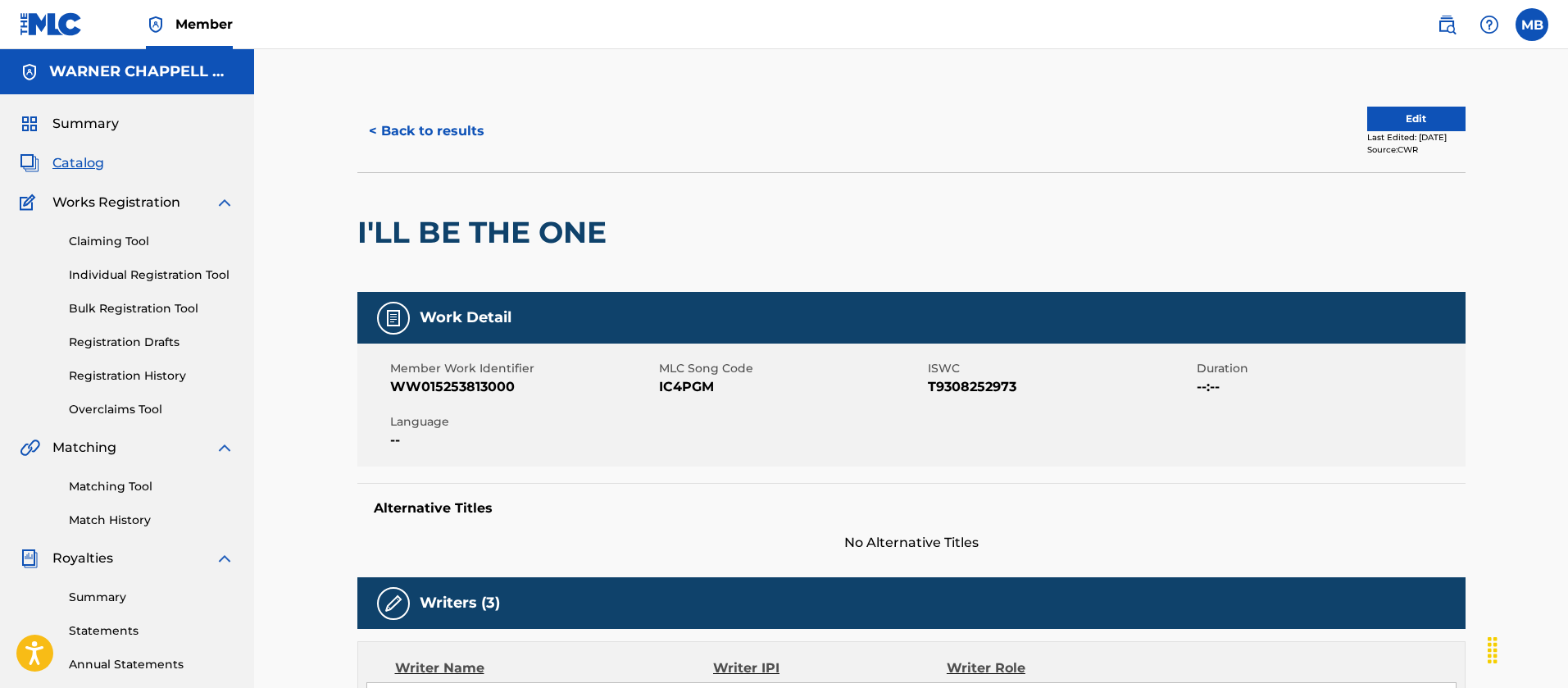
click at [68, 29] on img at bounding box center [51, 24] width 63 height 24
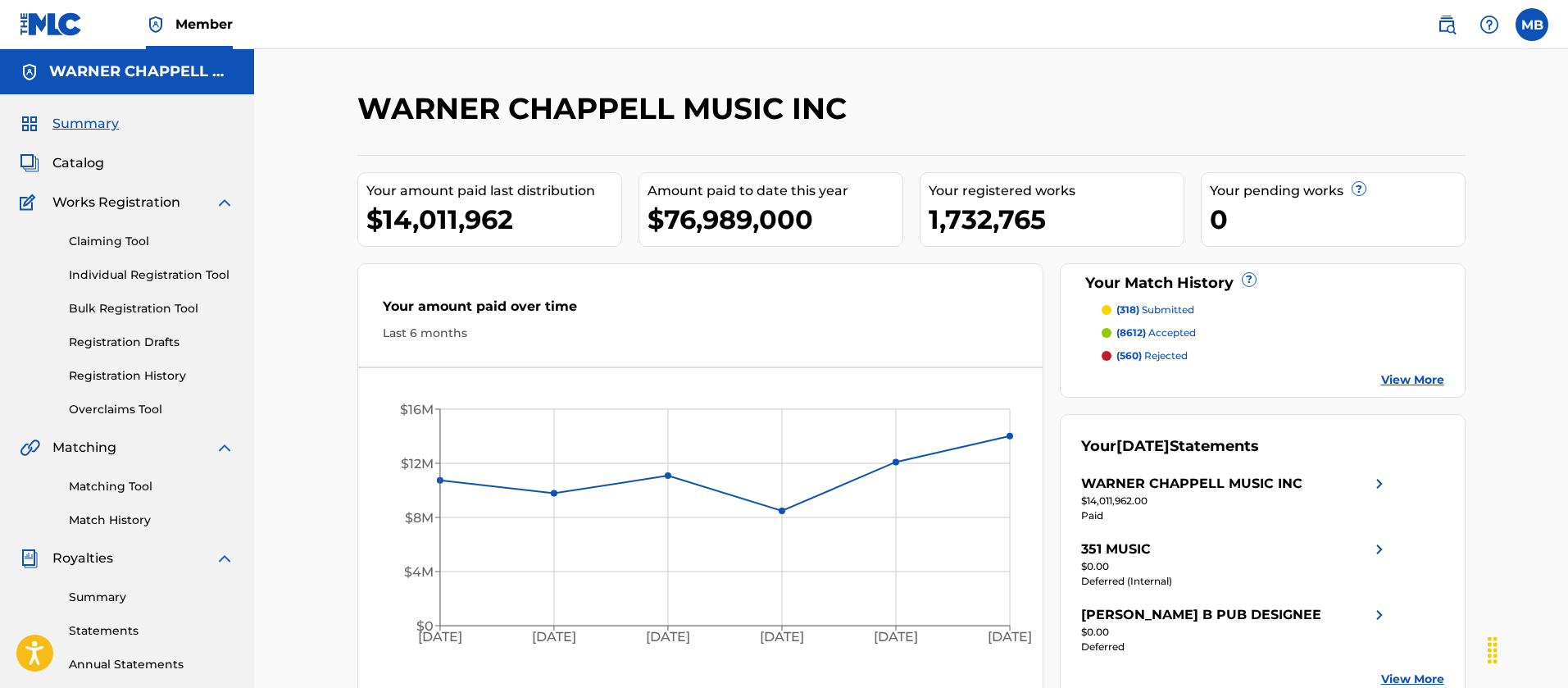
click at [1413, 385] on link "View More" at bounding box center [1412, 380] width 63 height 17
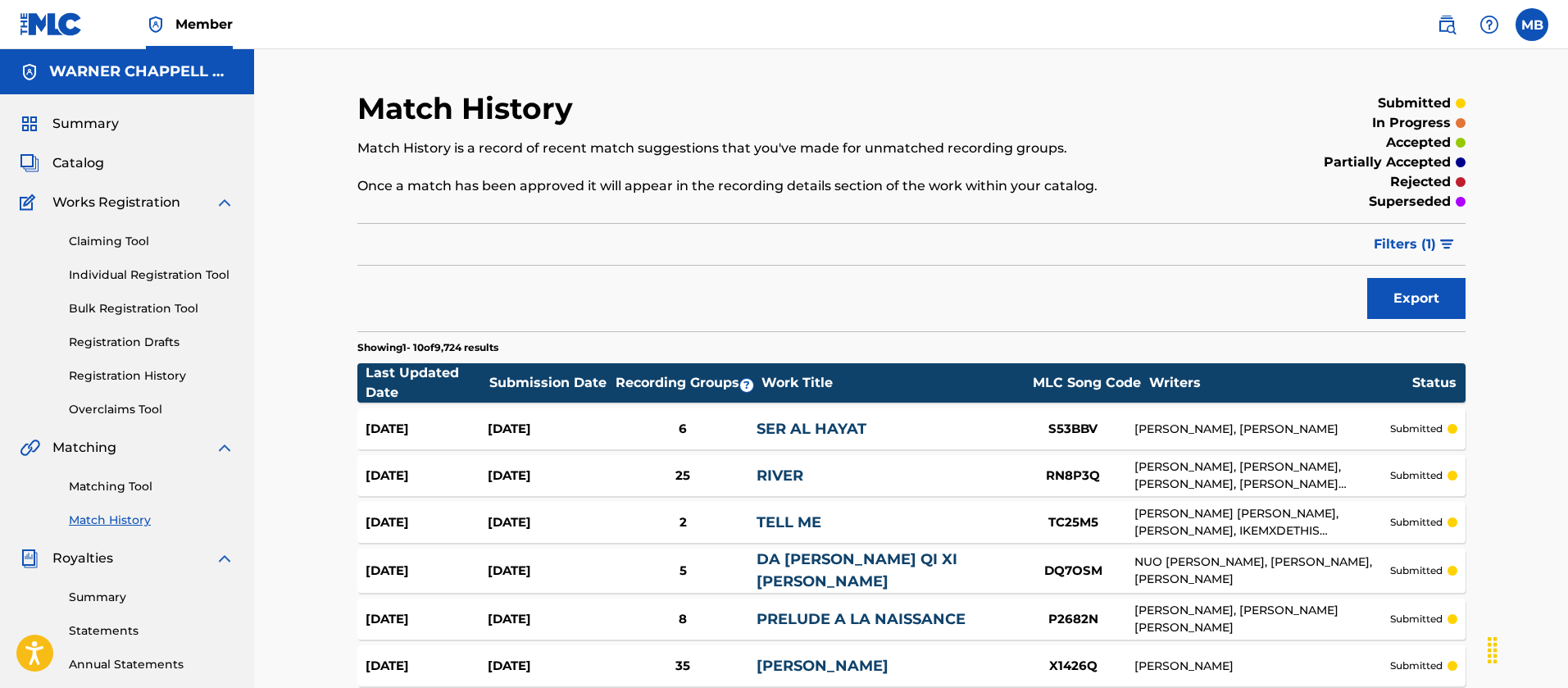
click at [1411, 247] on span "Filters ( 1 )" at bounding box center [1405, 243] width 62 height 20
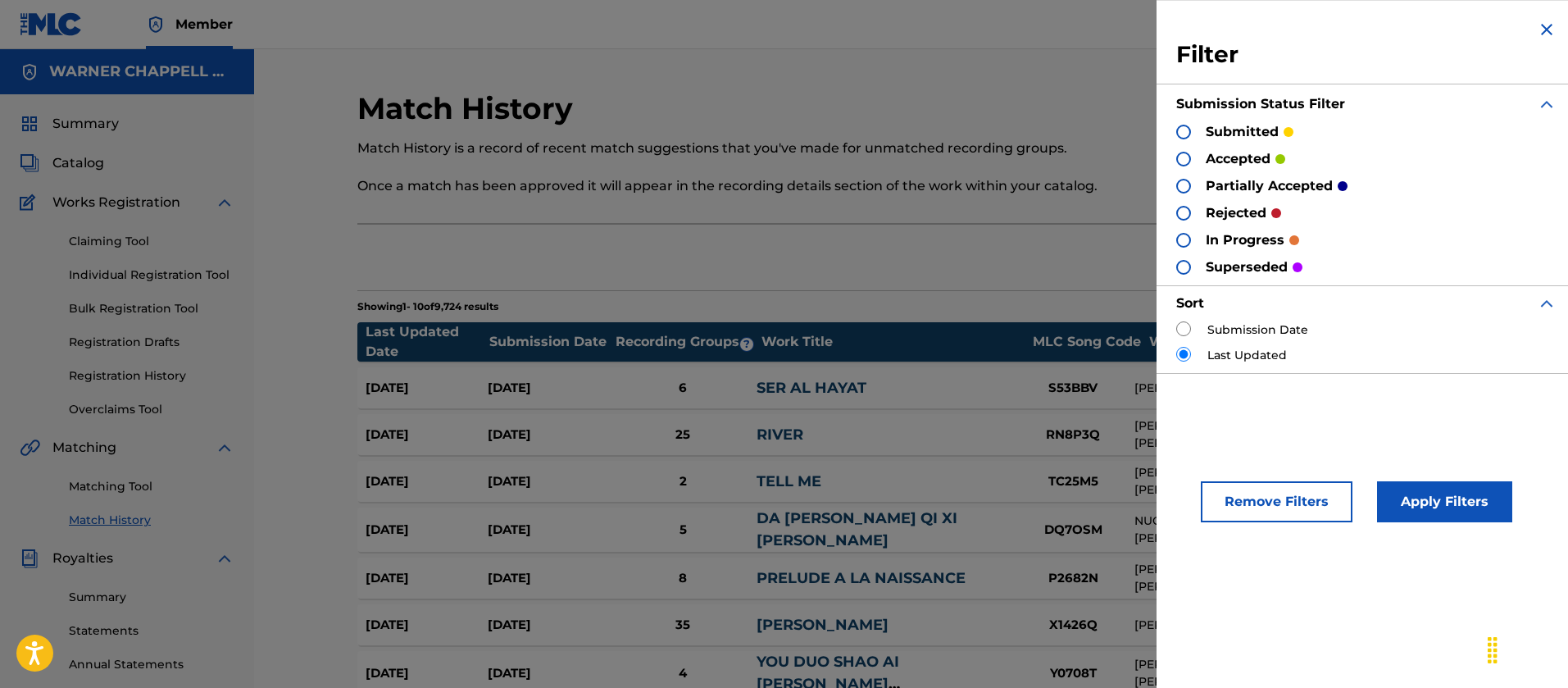
click at [1200, 207] on div "rejected" at bounding box center [1228, 212] width 105 height 19
click at [1197, 211] on div "rejected" at bounding box center [1228, 212] width 105 height 19
click at [1188, 211] on div at bounding box center [1184, 213] width 15 height 15
click at [1410, 504] on button "Apply Filters" at bounding box center [1444, 501] width 135 height 41
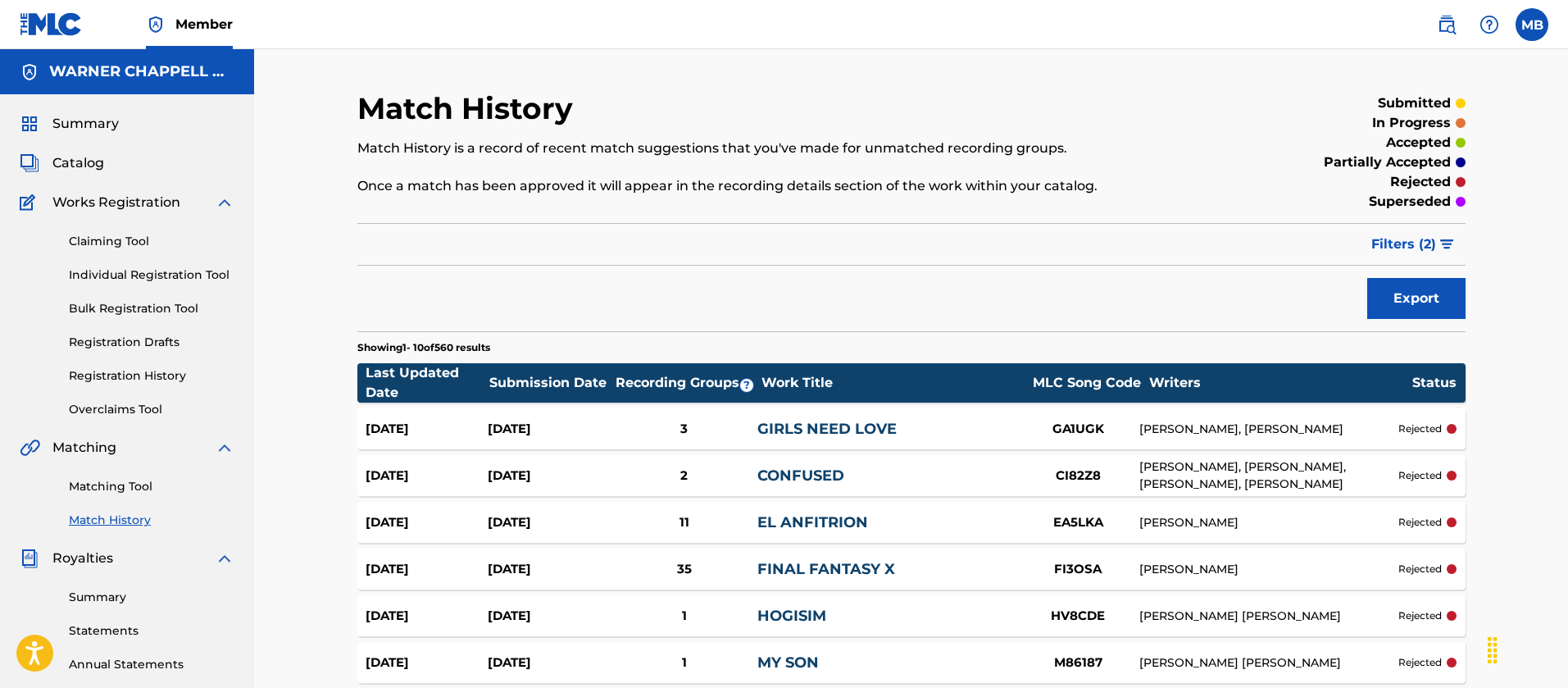
scroll to position [246, 0]
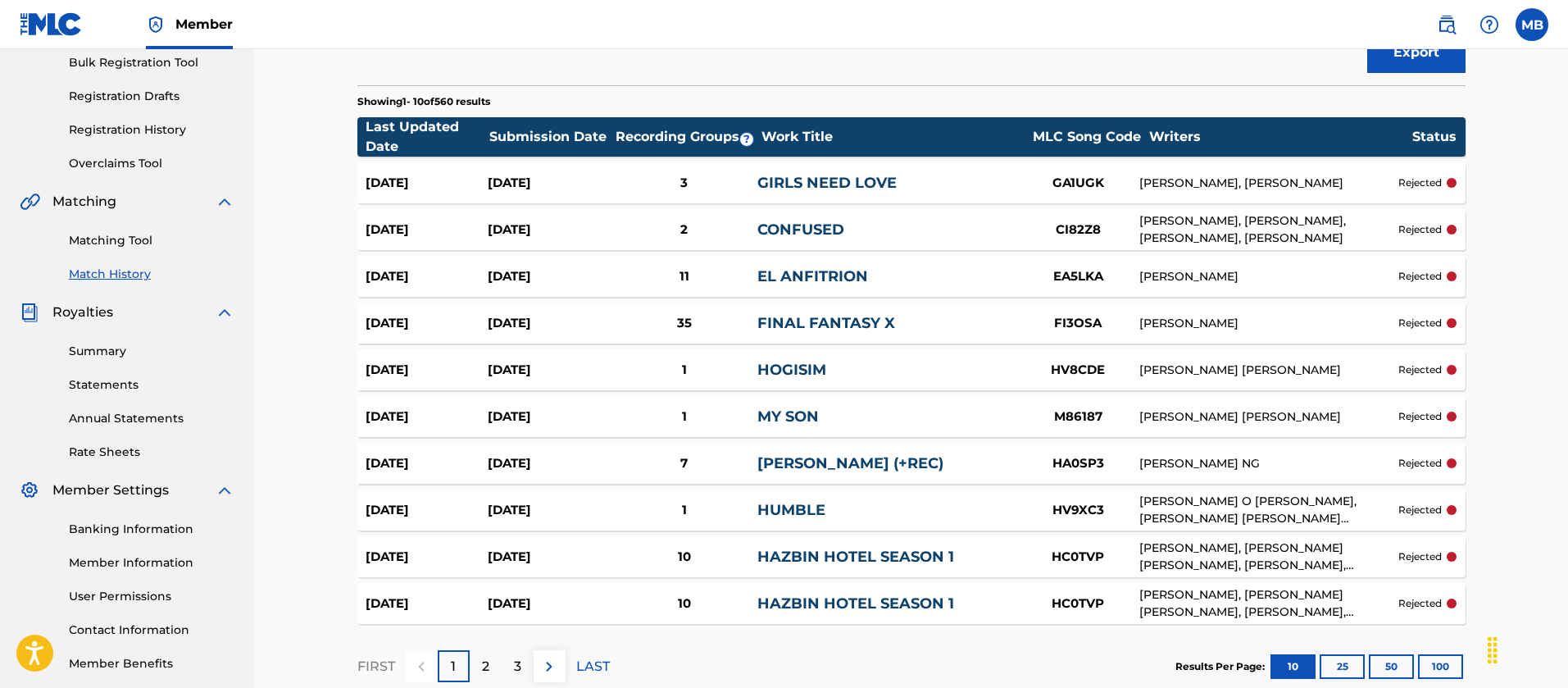
click at [853, 519] on div "HUMBLE" at bounding box center [887, 510] width 259 height 22
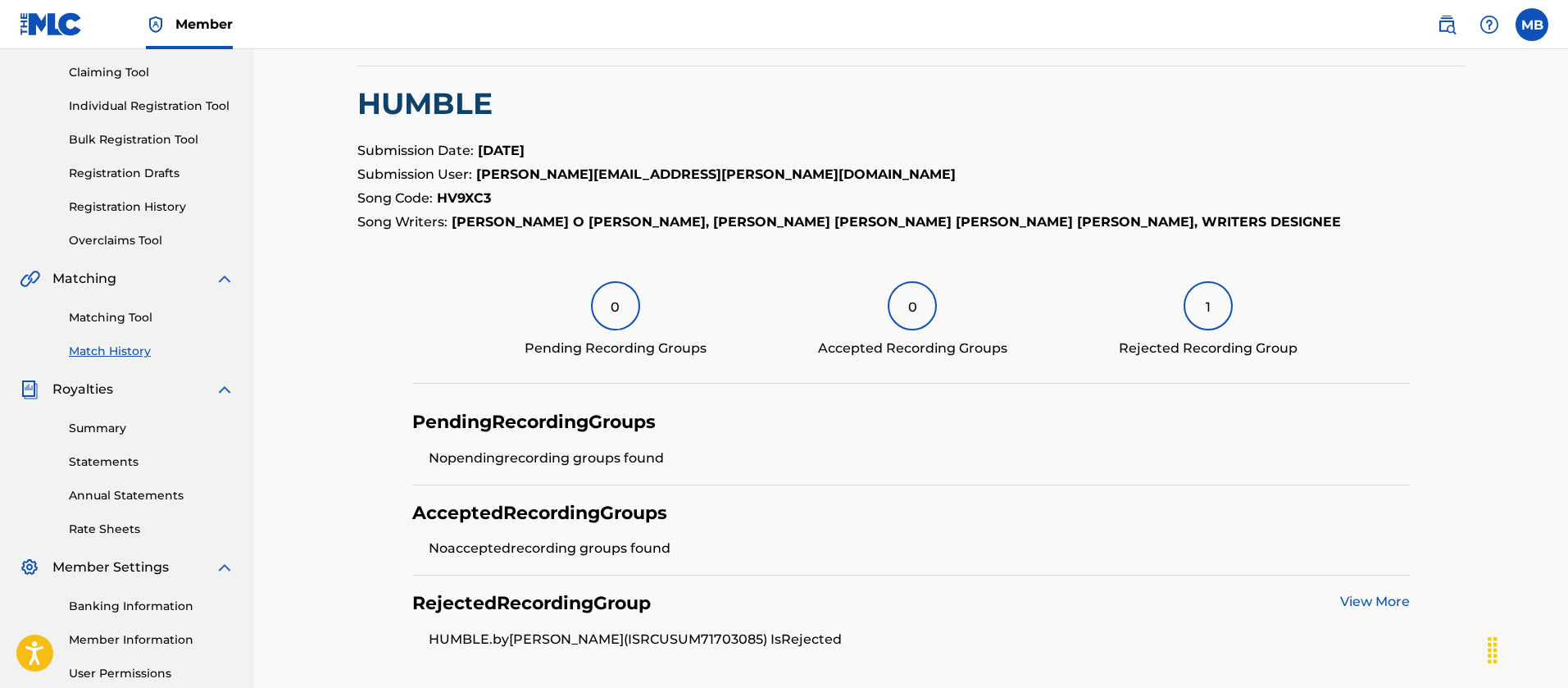
scroll to position [328, 0]
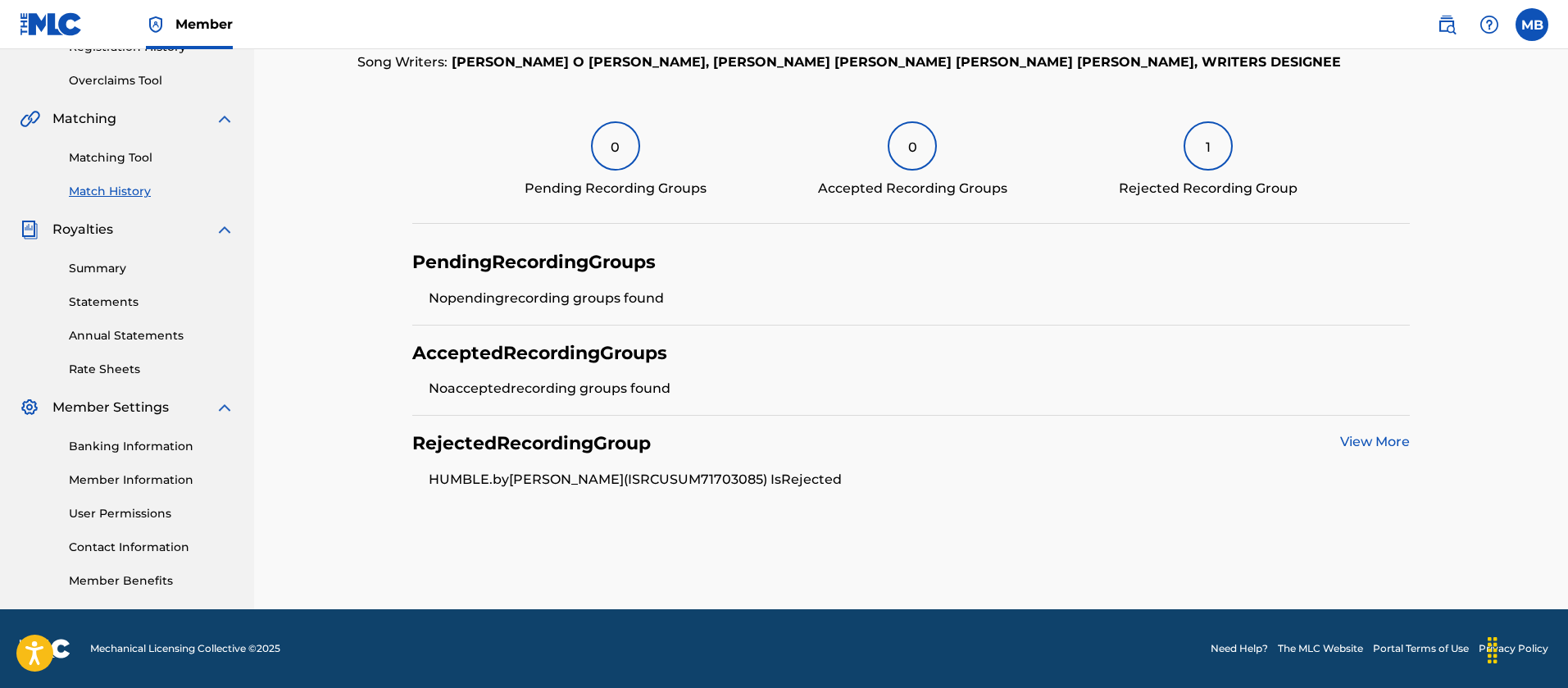
click at [1382, 451] on div "View More" at bounding box center [1376, 444] width 70 height 23
click at [1382, 442] on link "View More" at bounding box center [1376, 442] width 70 height 16
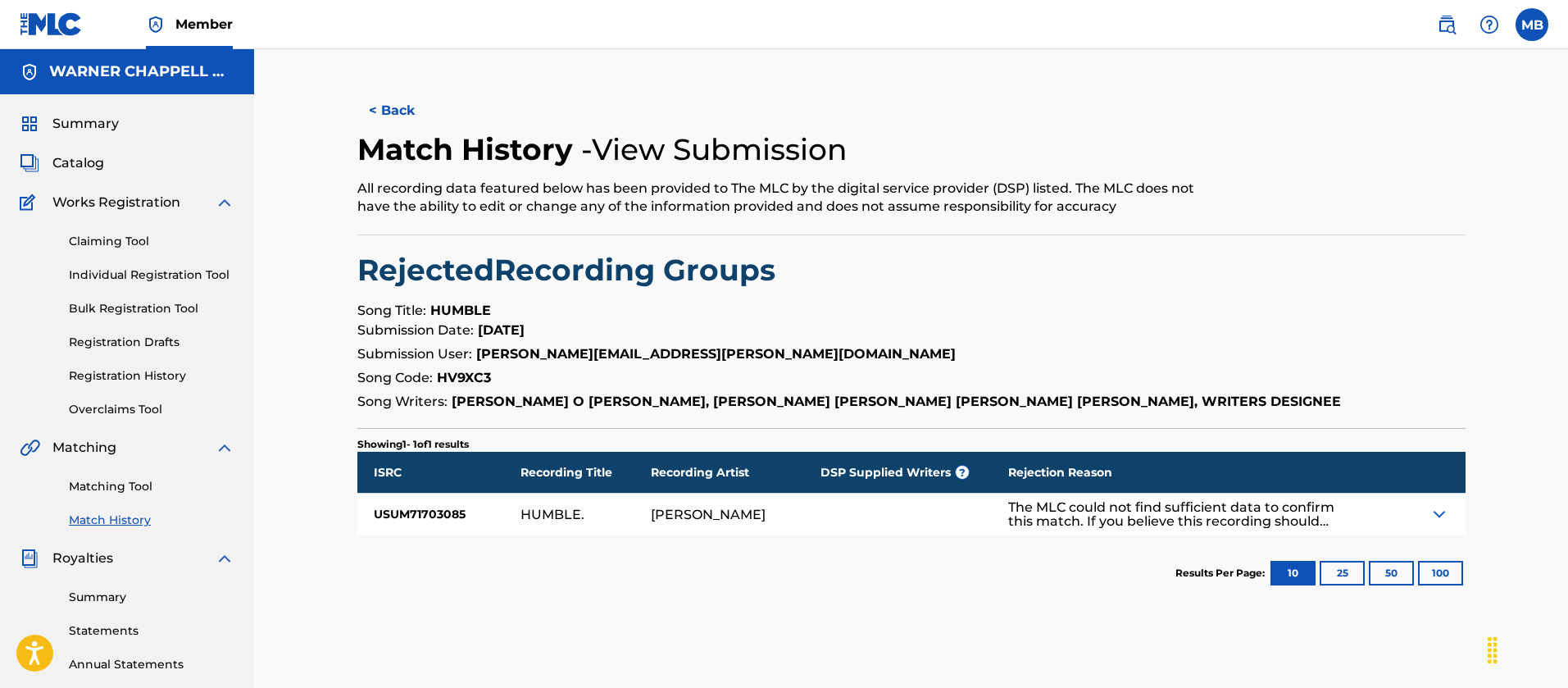
click at [1441, 520] on img at bounding box center [1439, 513] width 20 height 20
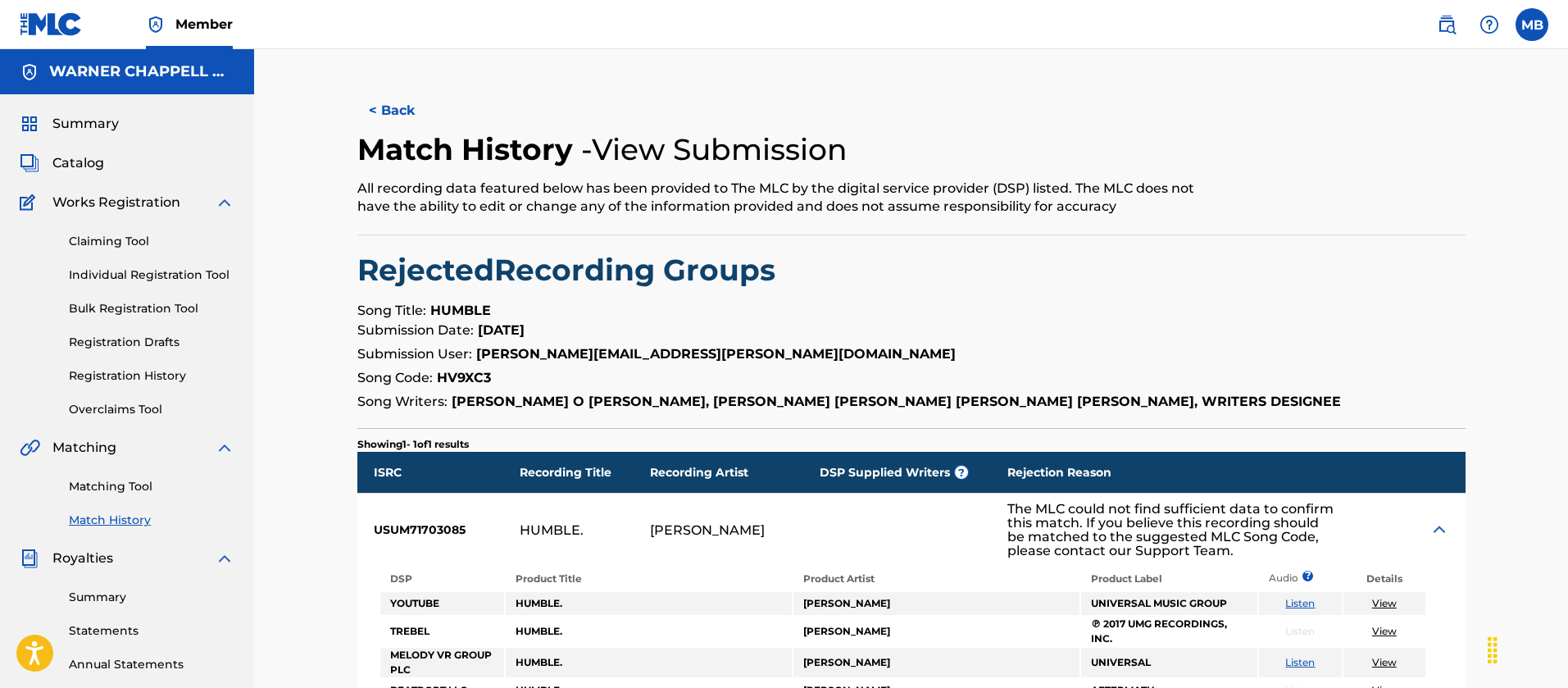
click at [395, 91] on button "< Back" at bounding box center [407, 110] width 98 height 41
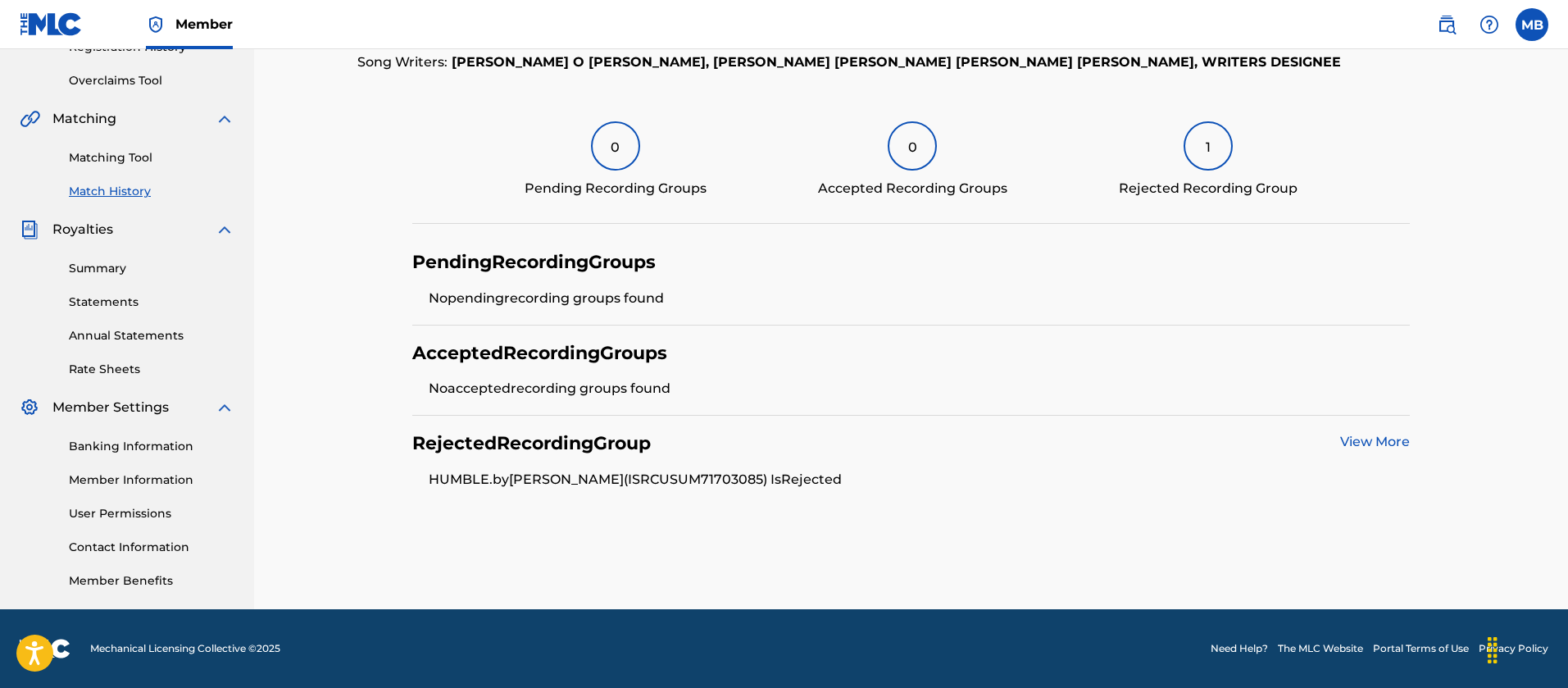
scroll to position [206, 0]
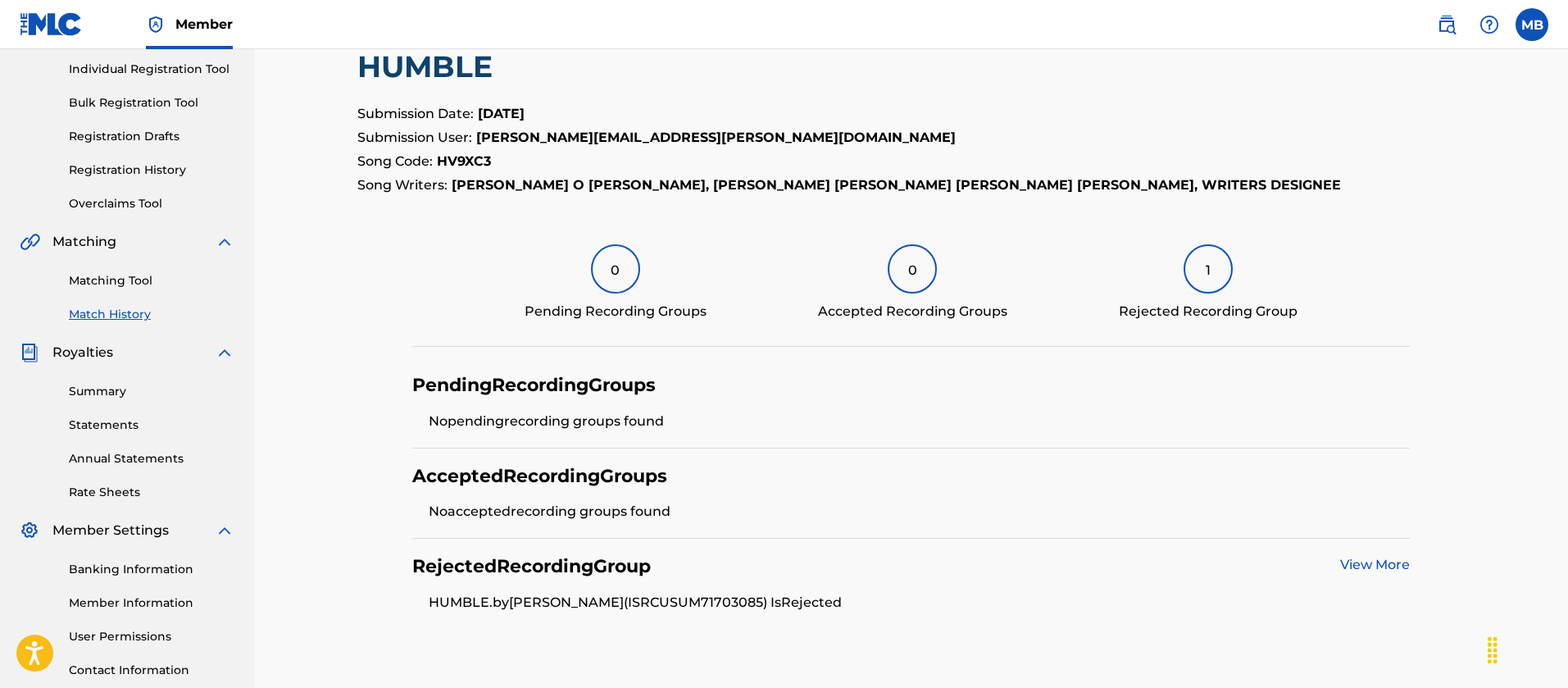
click at [462, 160] on strong "HV9XC3" at bounding box center [463, 160] width 54 height 16
click at [465, 166] on strong "HV9XC3" at bounding box center [463, 160] width 54 height 16
copy strong "HV9XC3"
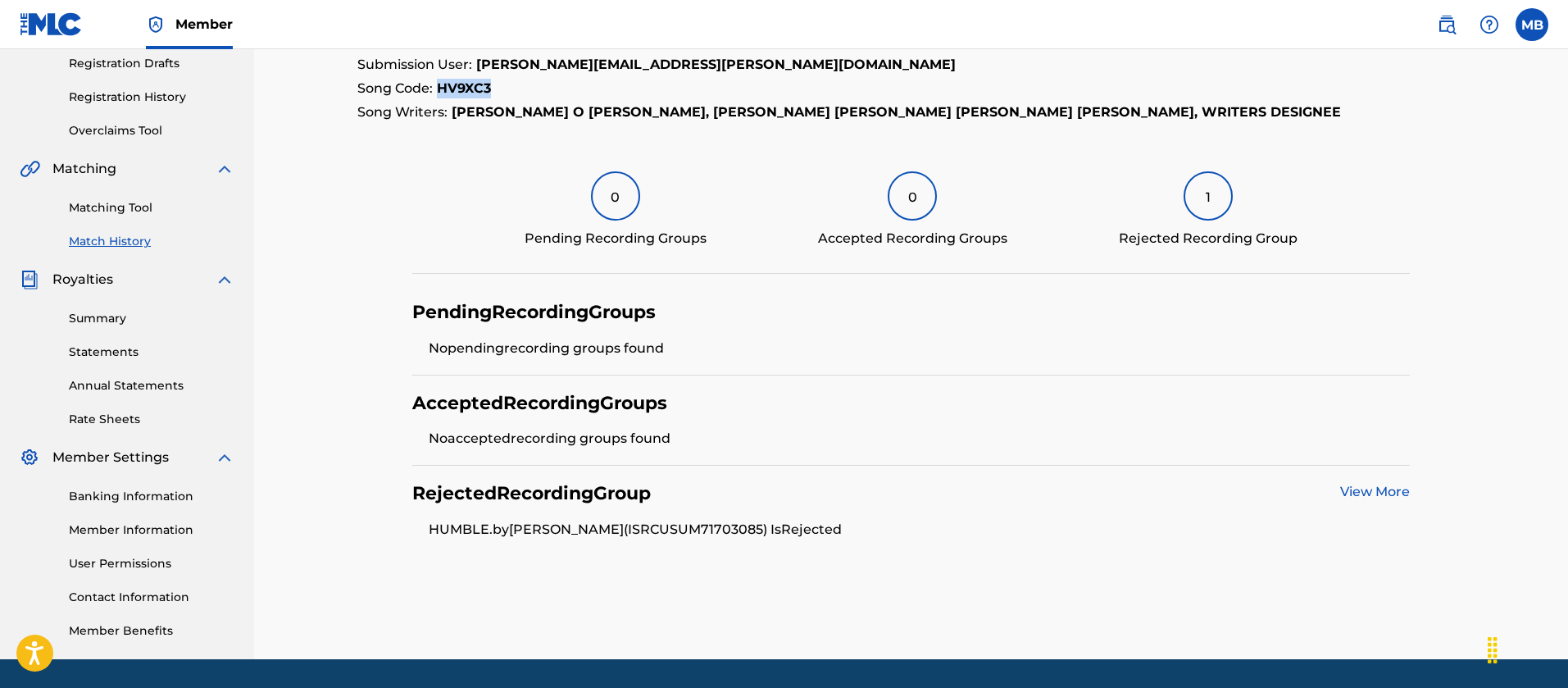
scroll to position [328, 0]
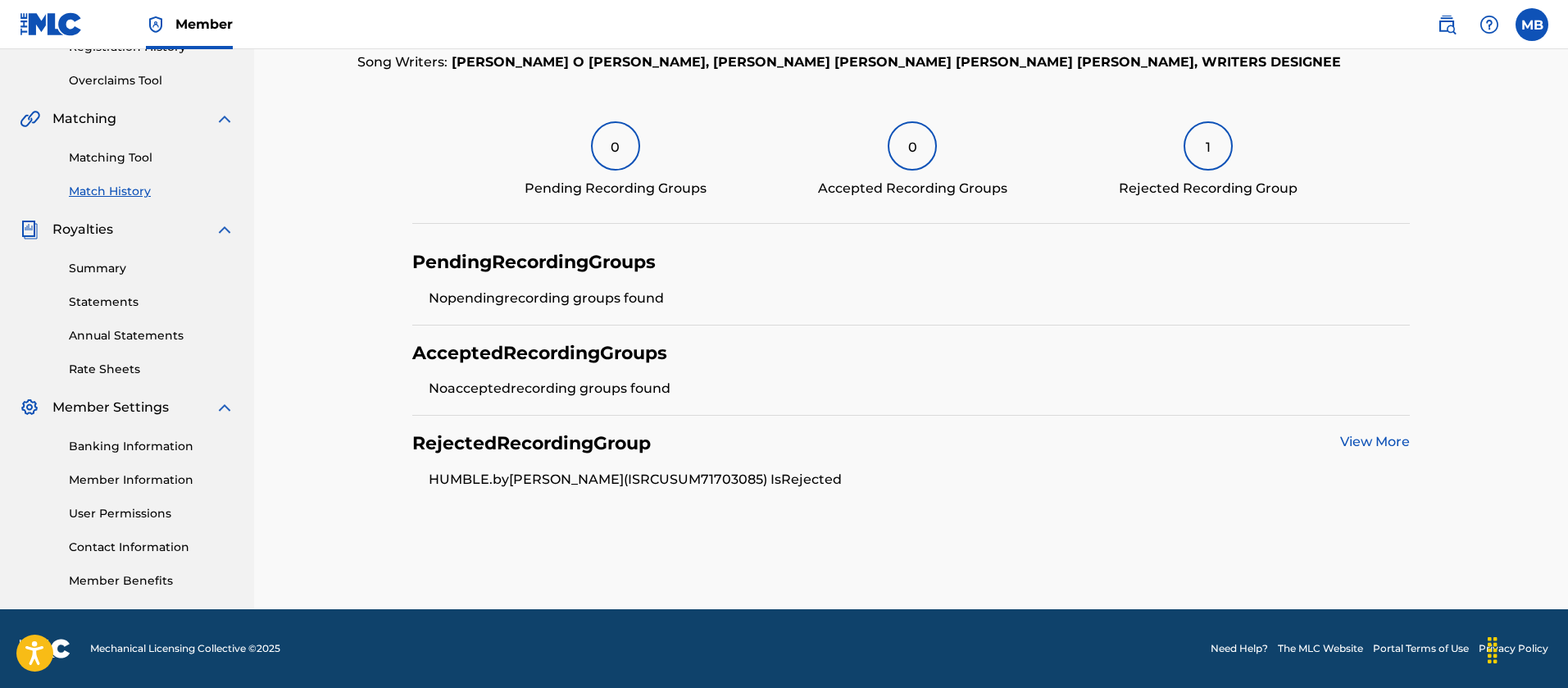
click at [1393, 442] on link "View More" at bounding box center [1376, 442] width 70 height 16
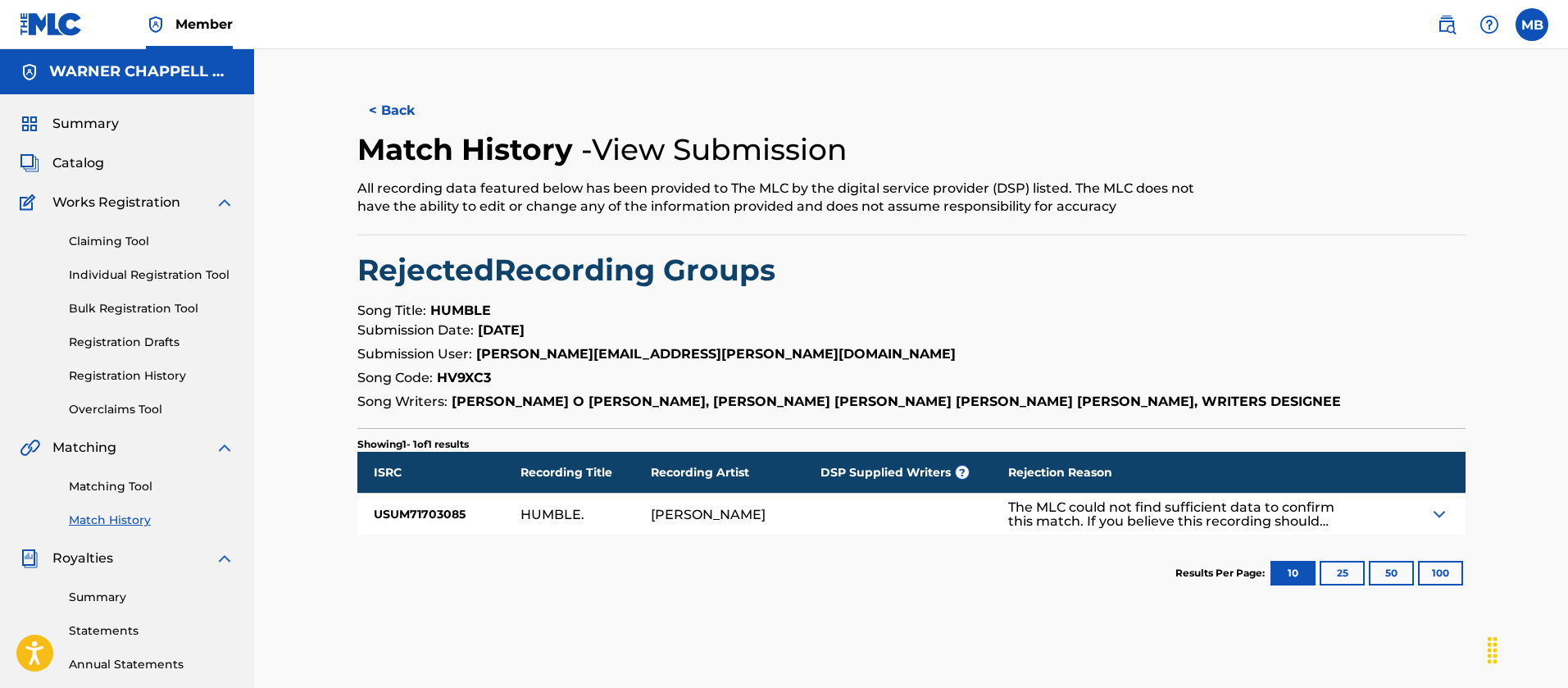
click at [409, 516] on div "USUM71703085" at bounding box center [439, 513] width 163 height 41
click at [611, 637] on div "< Back Match History - View Submission All recording data featured below has be…" at bounding box center [911, 514] width 1147 height 847
click at [400, 512] on div "USUM71703085" at bounding box center [439, 513] width 163 height 41
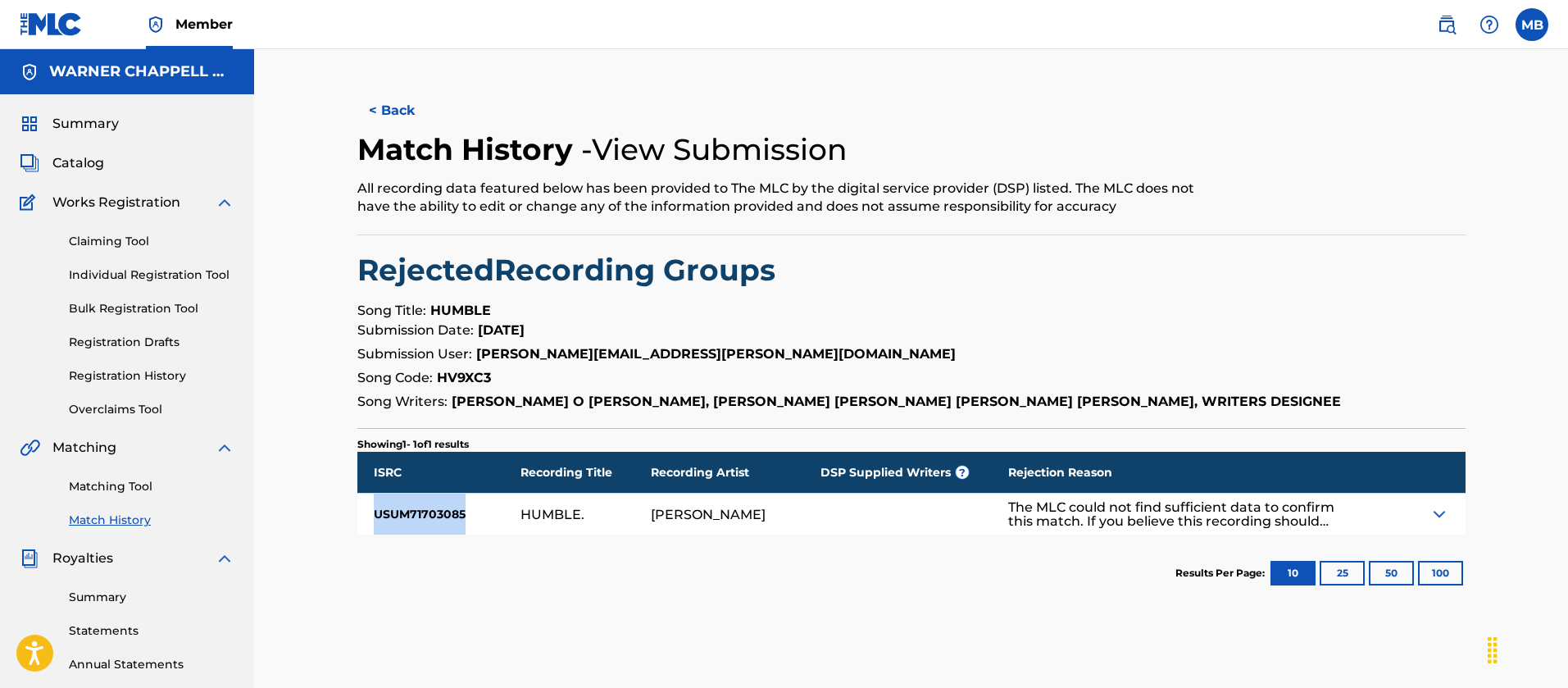
click at [400, 512] on div "USUM71703085" at bounding box center [439, 513] width 163 height 41
copy div "USUM71703085"
click at [384, 117] on button "< Back" at bounding box center [407, 110] width 98 height 41
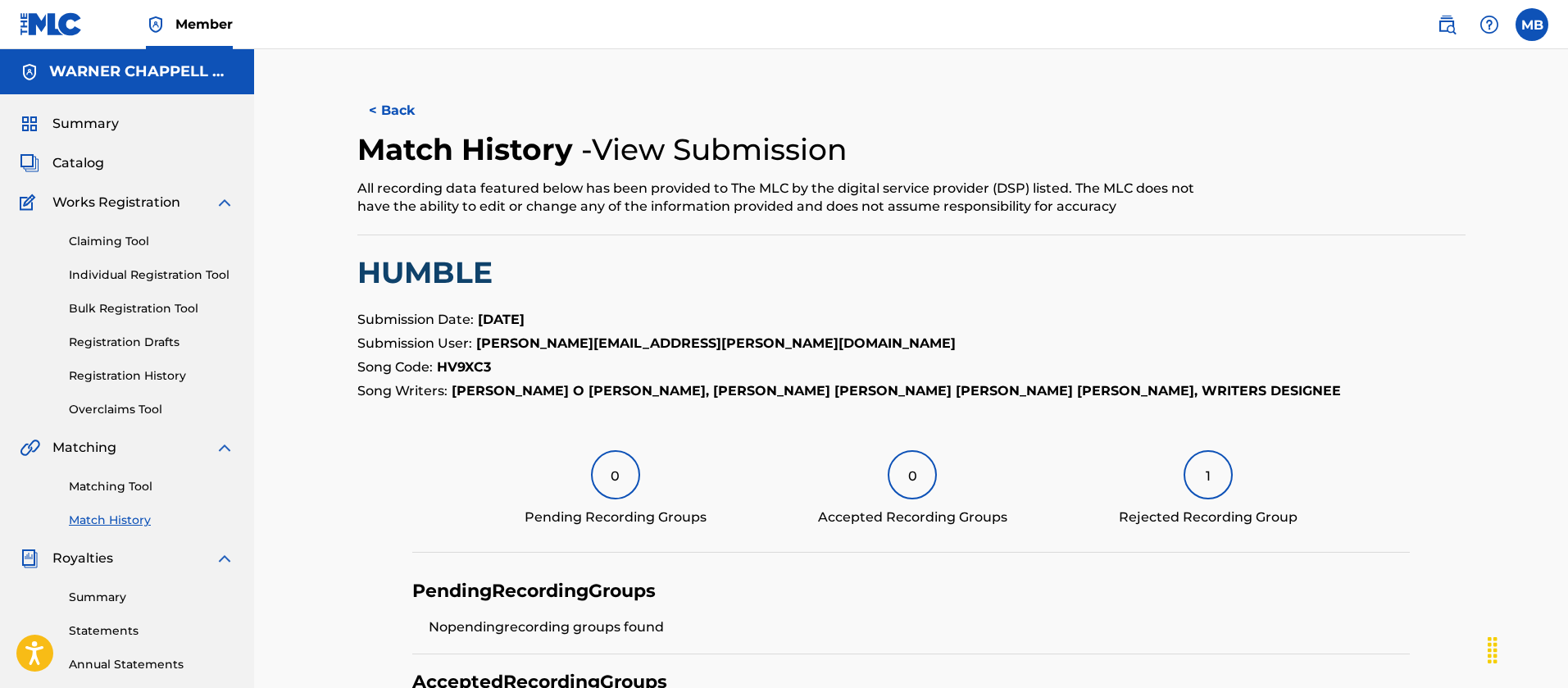
click at [376, 98] on button "< Back" at bounding box center [407, 110] width 98 height 41
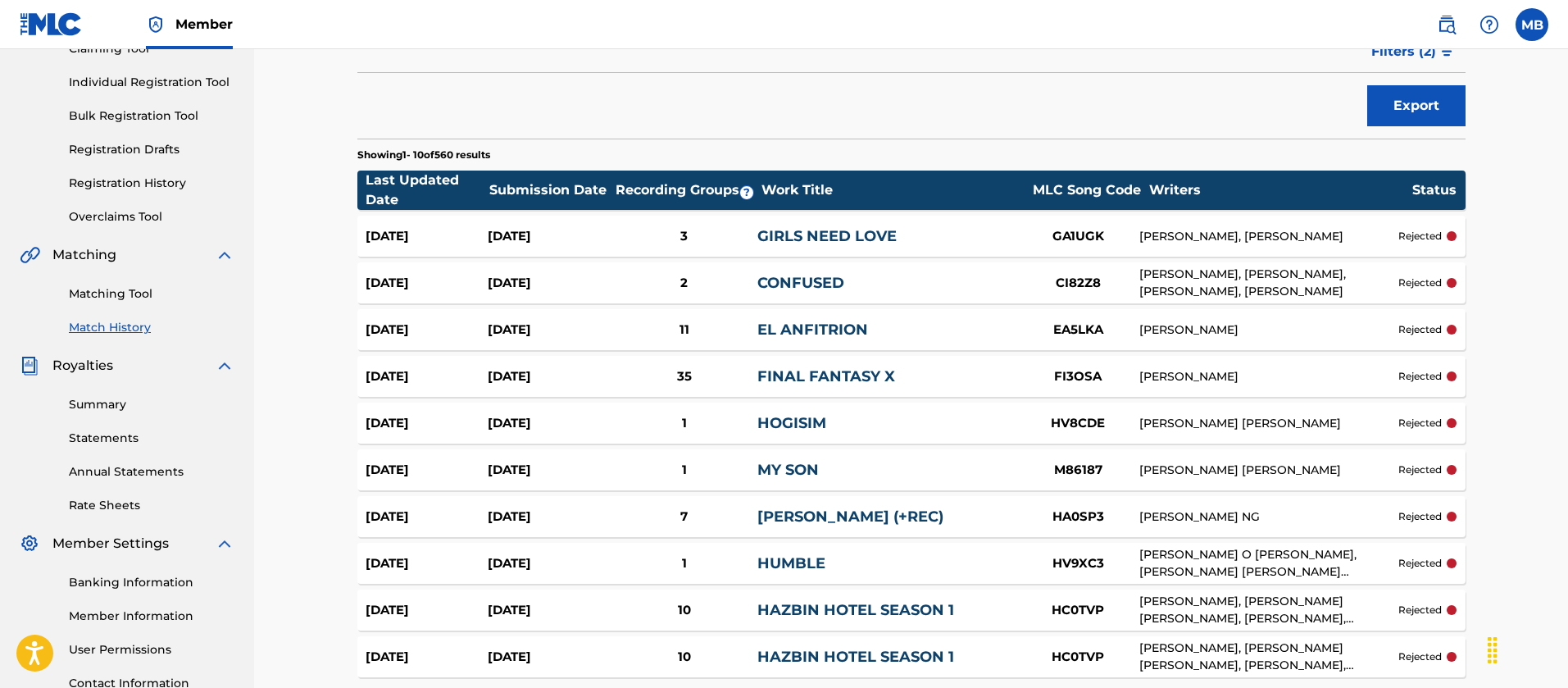
scroll to position [246, 0]
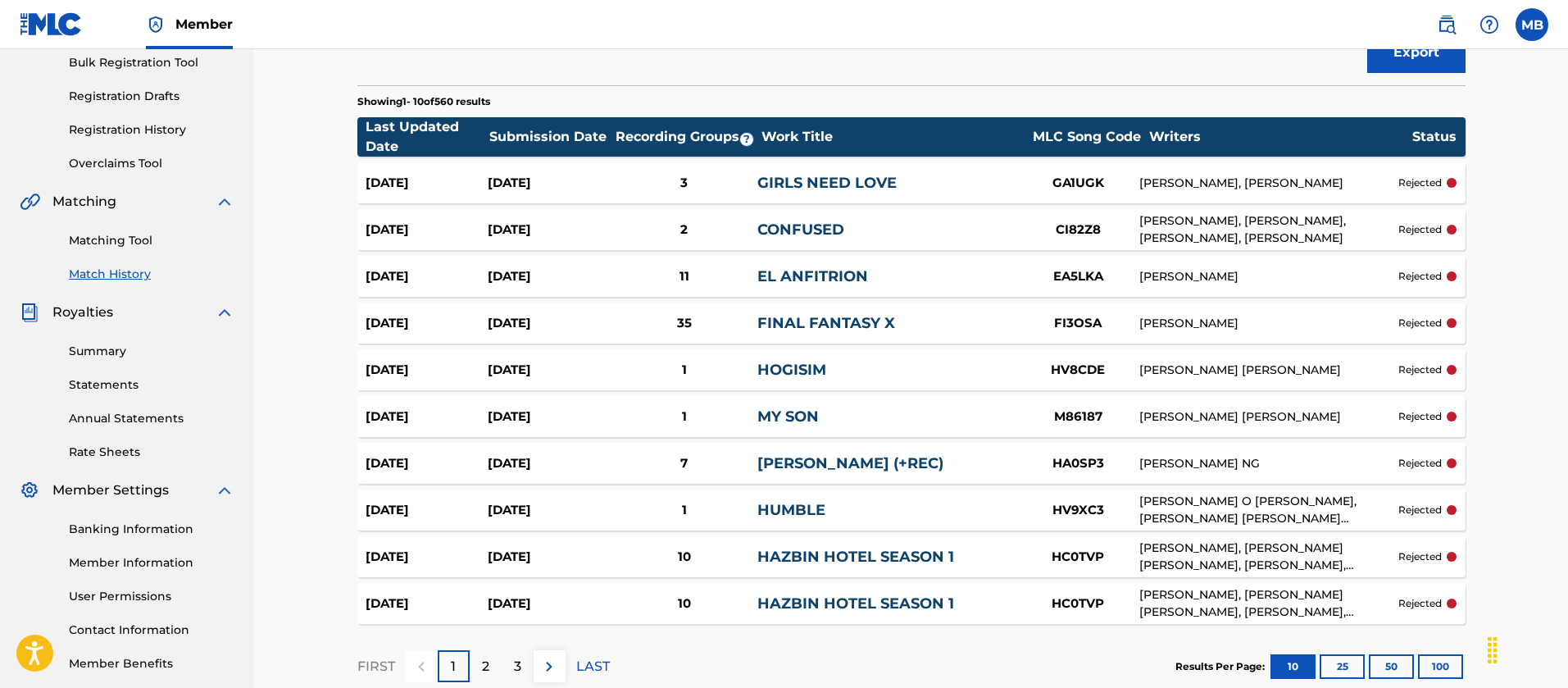
click at [491, 658] on div "2" at bounding box center [486, 666] width 32 height 32
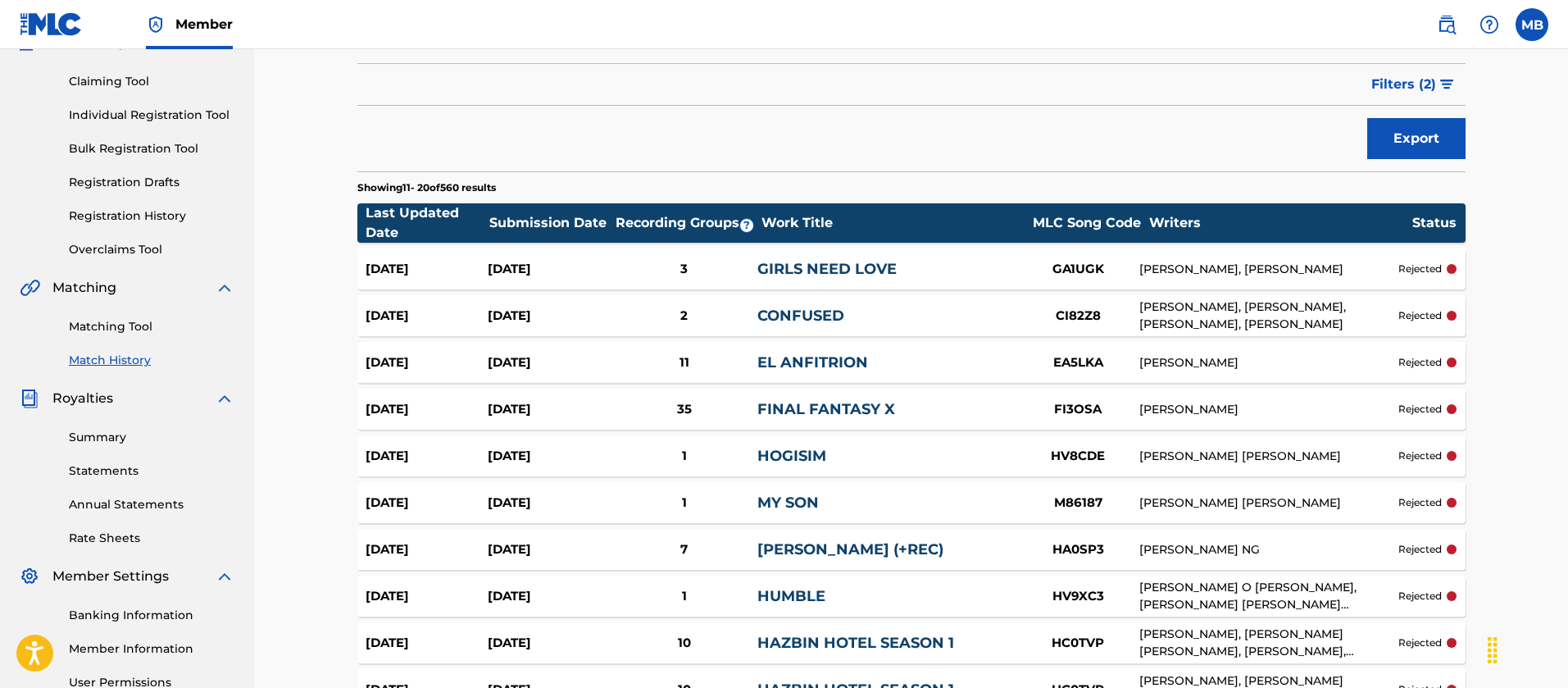
scroll to position [123, 0]
